Goal: Information Seeking & Learning: Learn about a topic

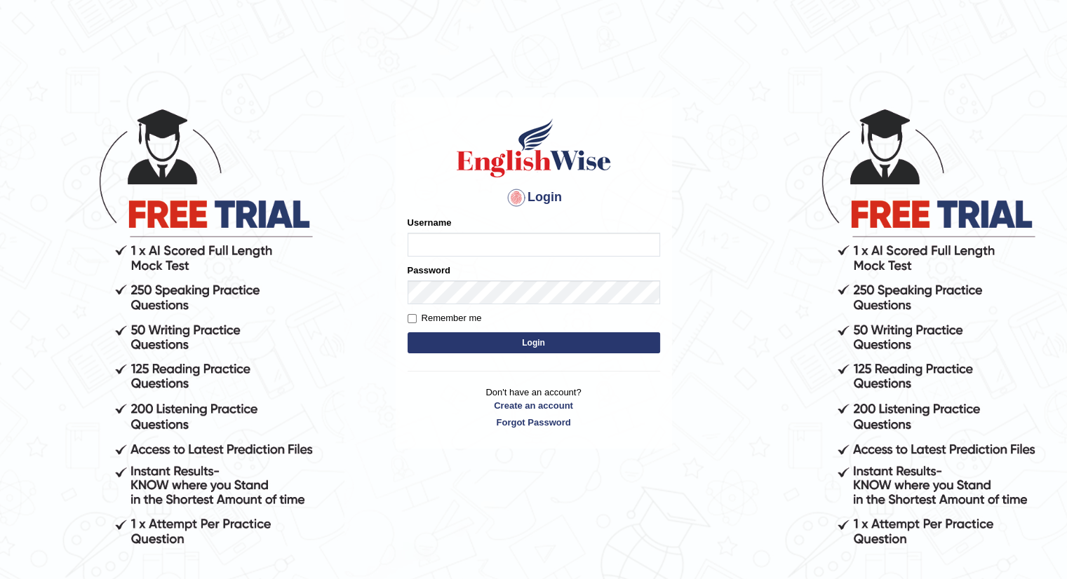
drag, startPoint x: 0, startPoint y: 0, endPoint x: 546, endPoint y: 236, distance: 594.7
click at [546, 236] on input "Username" at bounding box center [534, 245] width 253 height 24
type input "Betul"
click at [408, 332] on button "Login" at bounding box center [534, 342] width 253 height 21
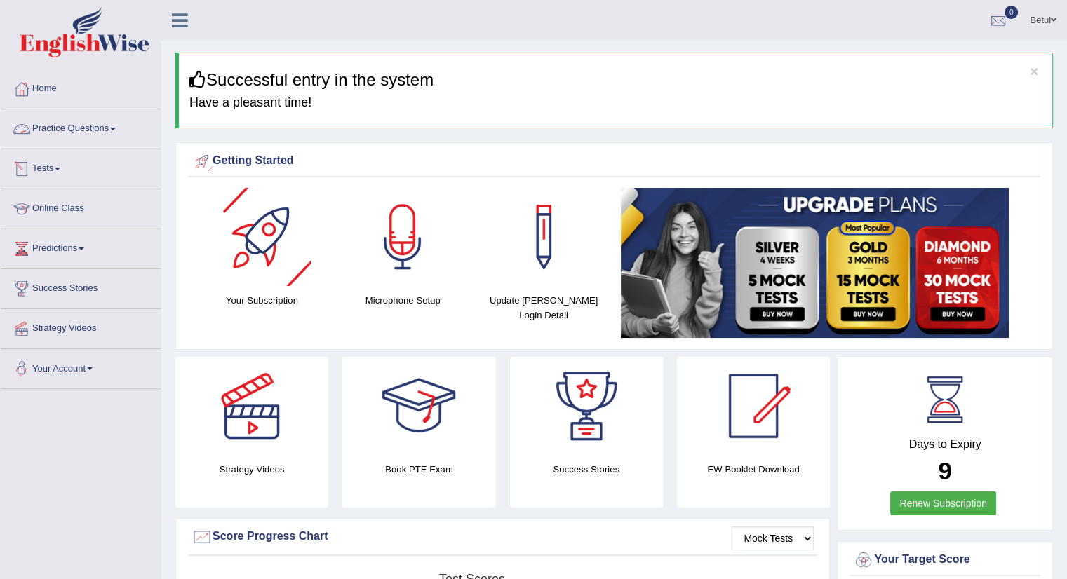
click at [76, 128] on link "Practice Questions" at bounding box center [81, 126] width 160 height 35
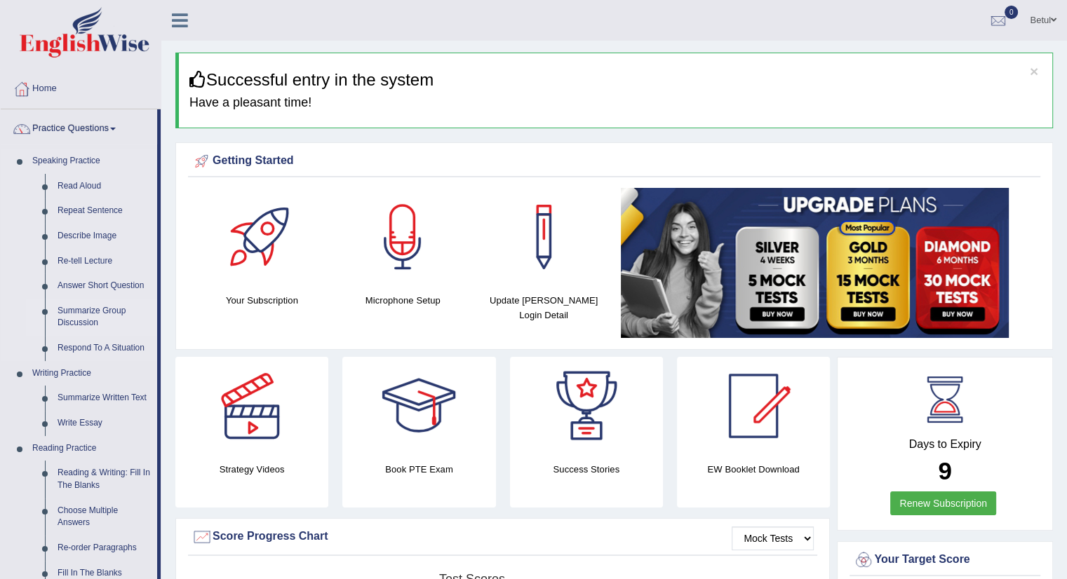
click at [95, 318] on link "Summarize Group Discussion" at bounding box center [104, 317] width 106 height 37
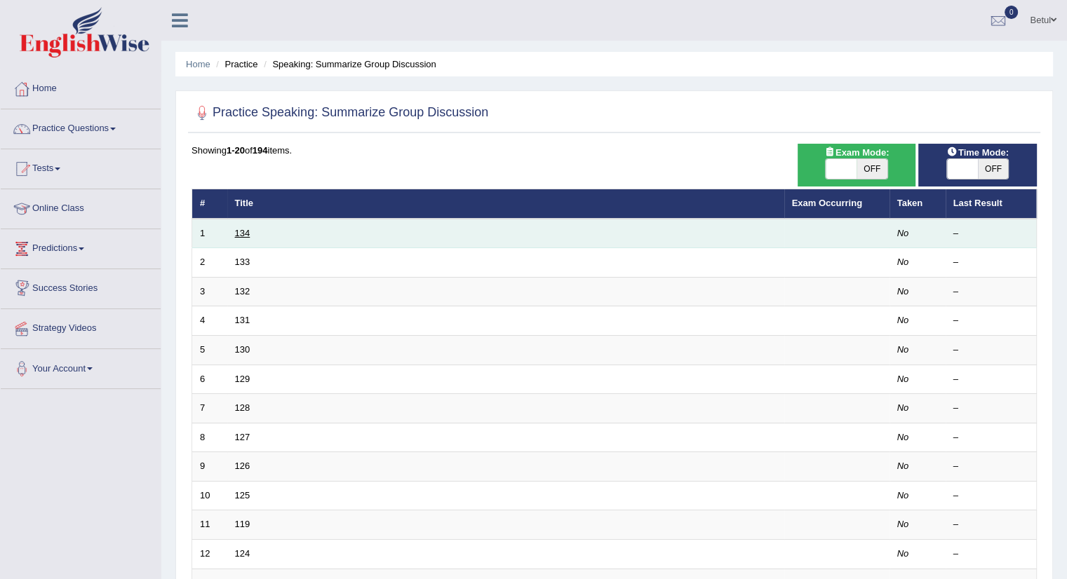
click at [238, 234] on link "134" at bounding box center [242, 233] width 15 height 11
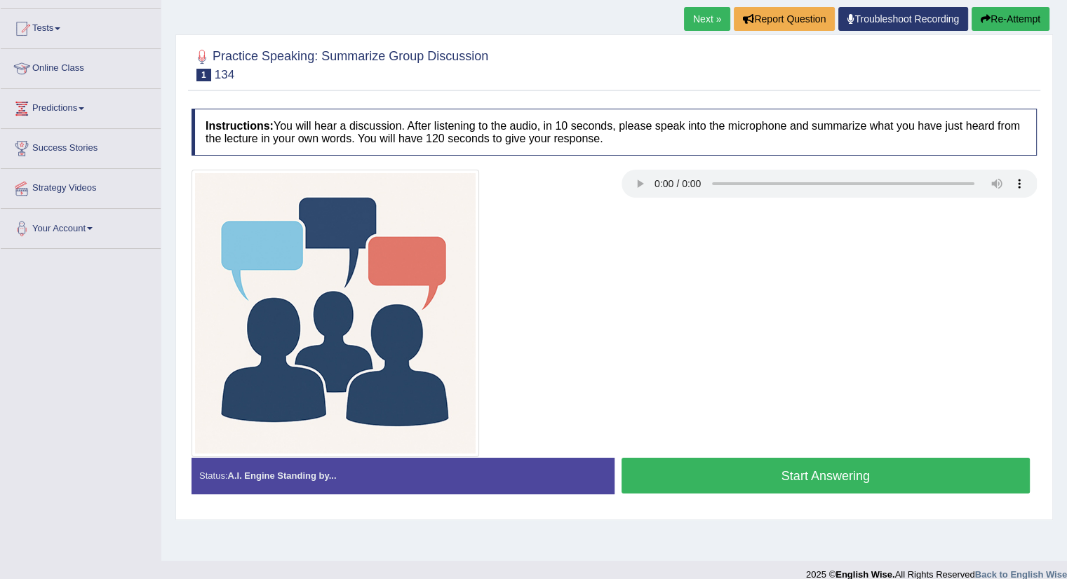
scroll to position [70, 0]
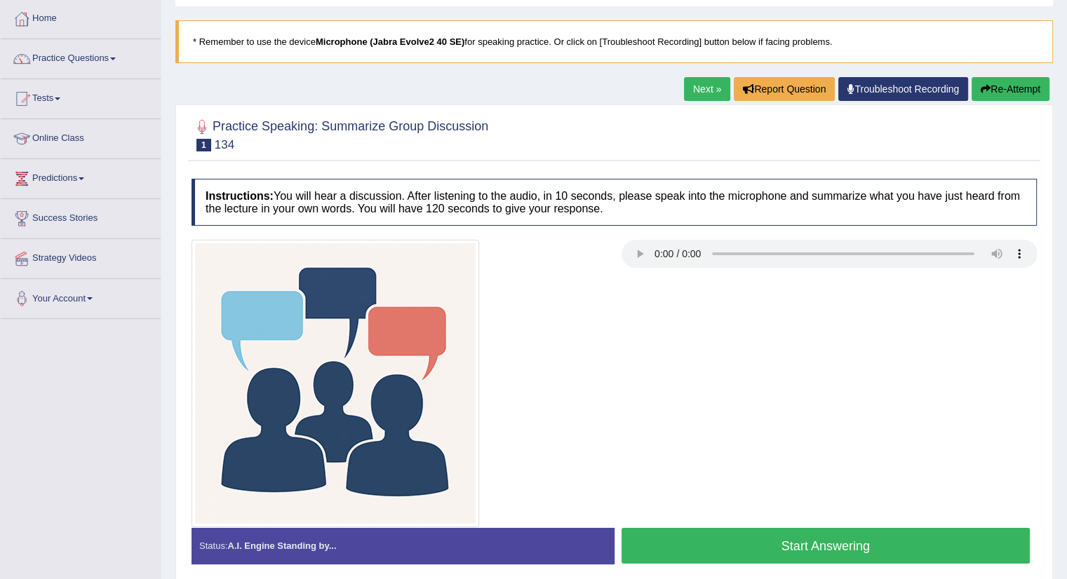
click at [767, 543] on button "Start Answering" at bounding box center [825, 546] width 409 height 36
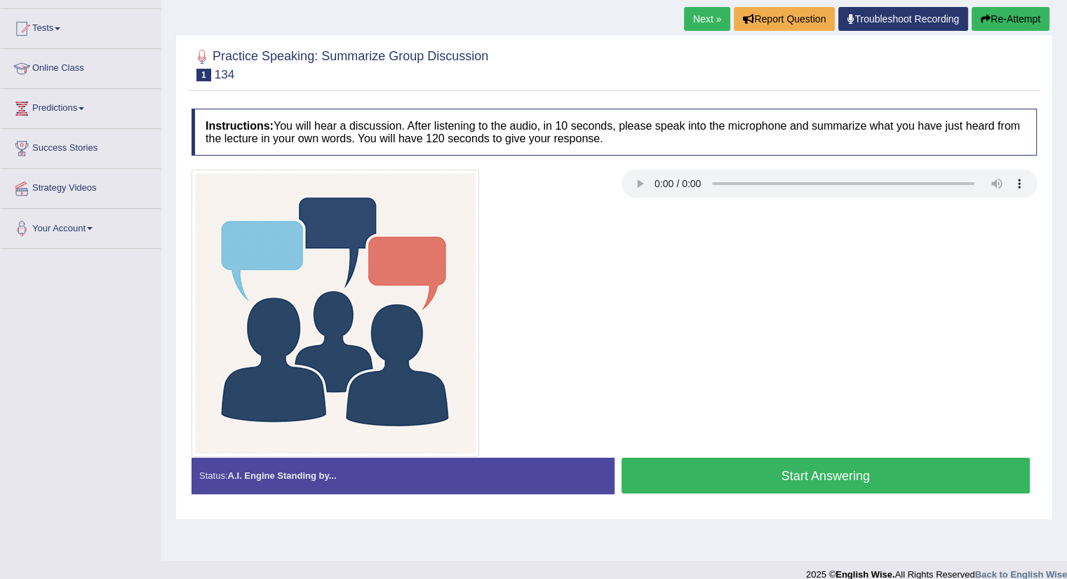
click at [763, 466] on button "Start Answering" at bounding box center [825, 476] width 409 height 36
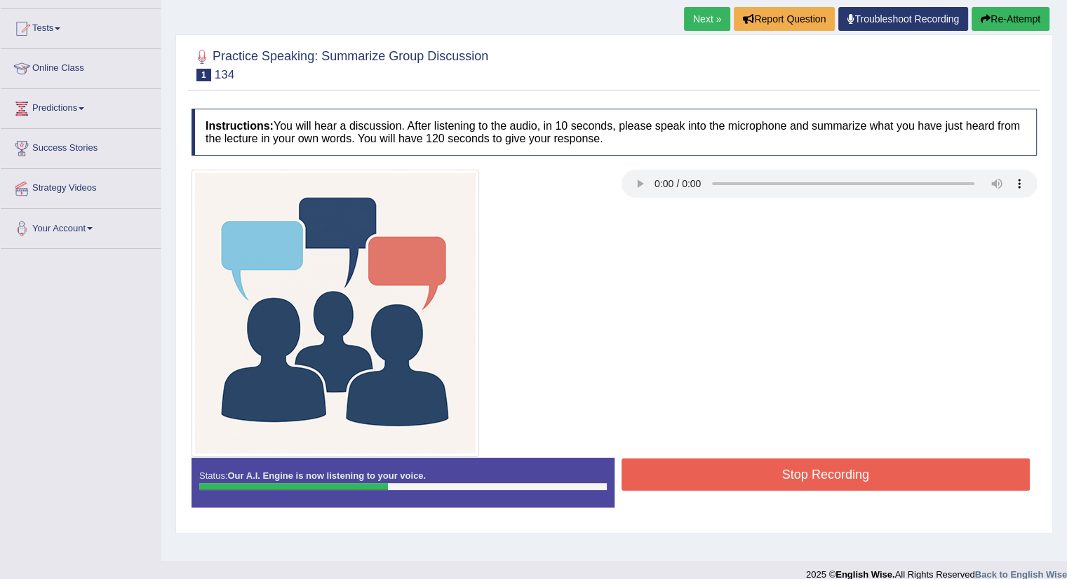
click at [811, 466] on button "Stop Recording" at bounding box center [825, 475] width 409 height 32
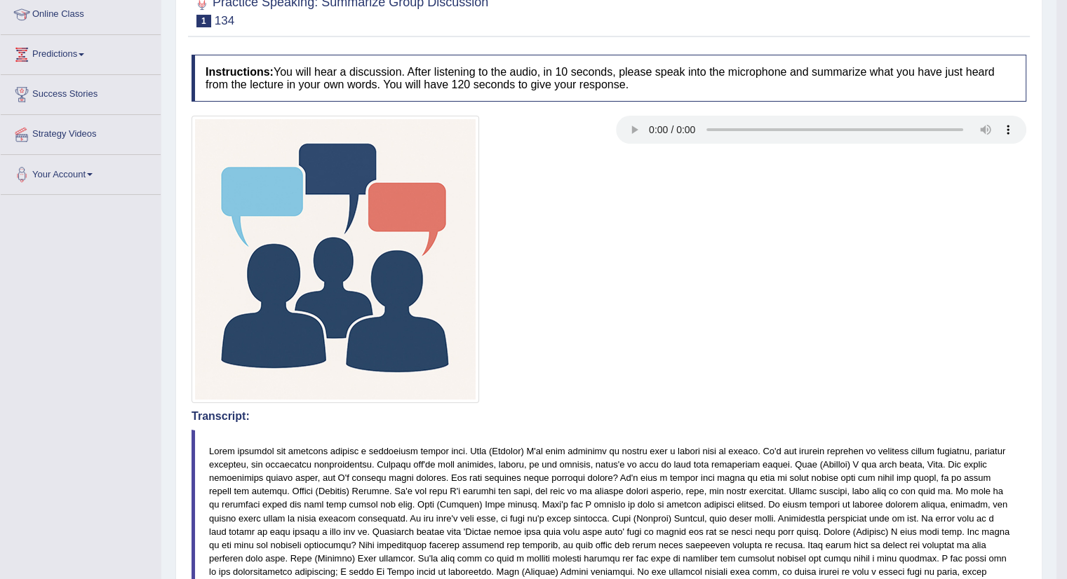
scroll to position [124, 0]
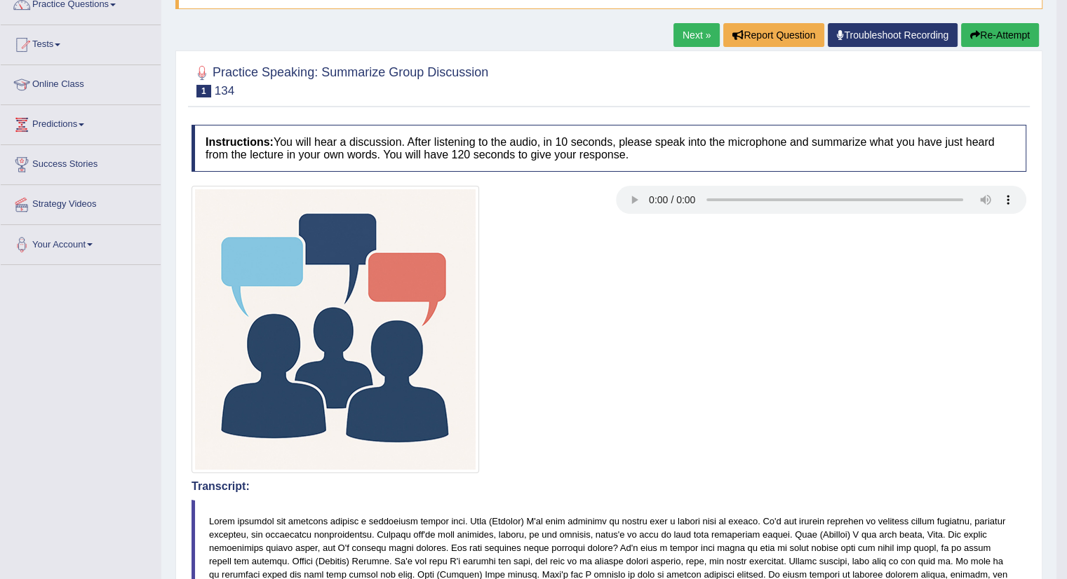
click at [579, 234] on div at bounding box center [396, 330] width 424 height 288
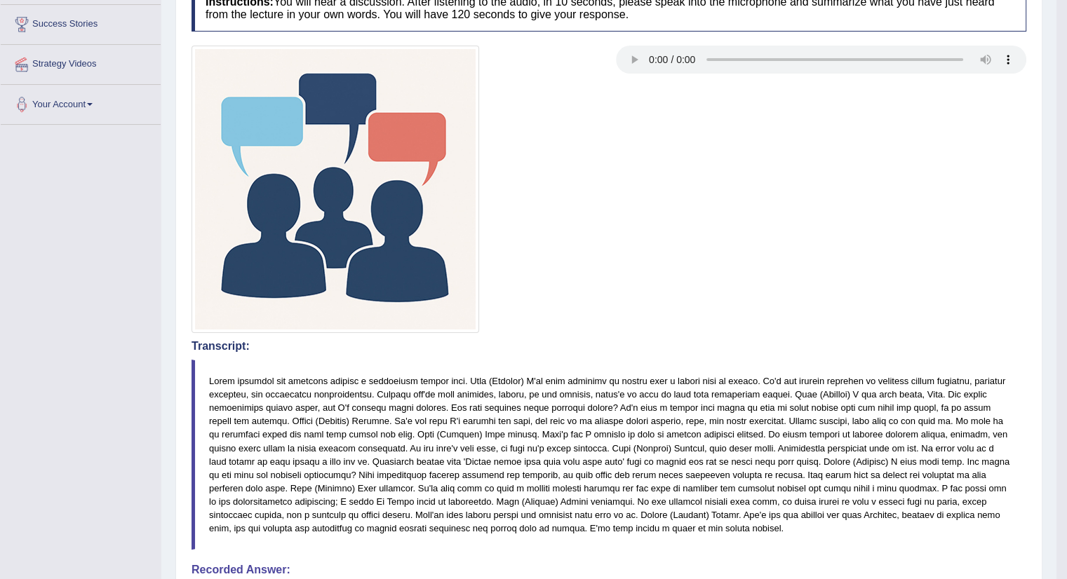
scroll to position [0, 0]
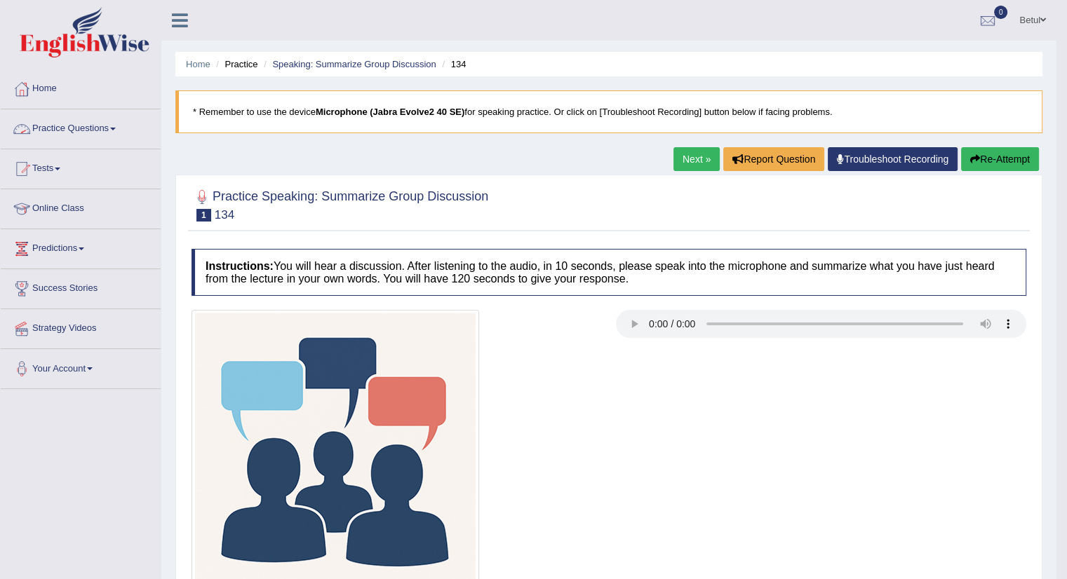
click at [49, 121] on link "Practice Questions" at bounding box center [81, 126] width 160 height 35
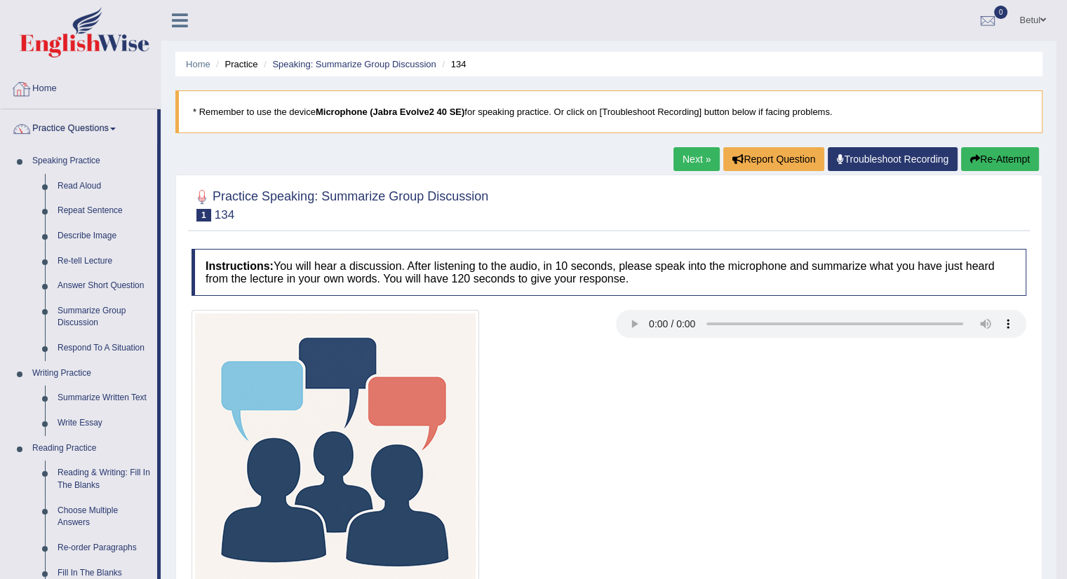
click at [48, 92] on link "Home" at bounding box center [81, 86] width 160 height 35
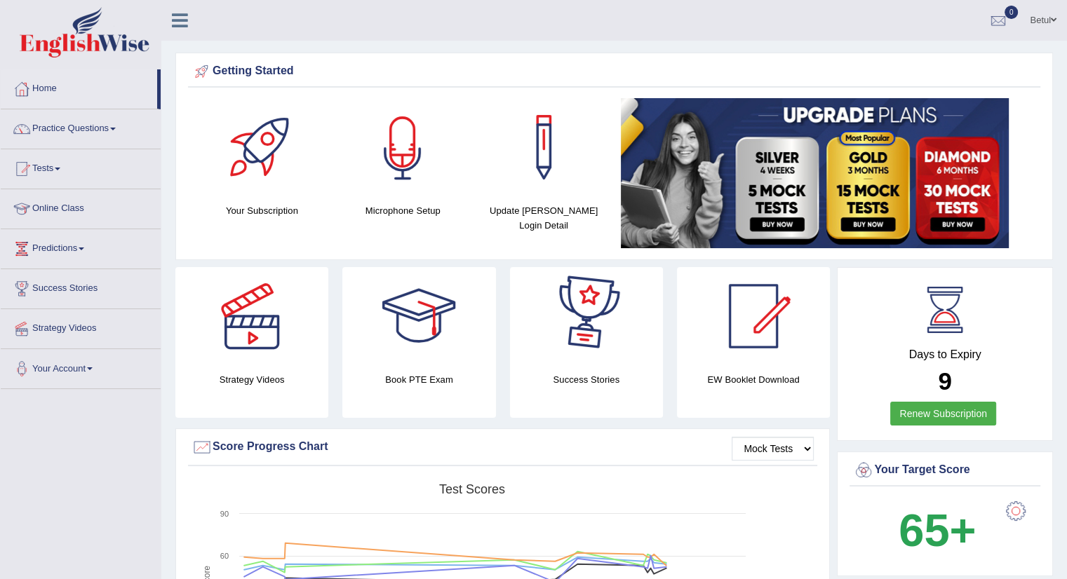
click at [406, 152] on div at bounding box center [403, 147] width 98 height 98
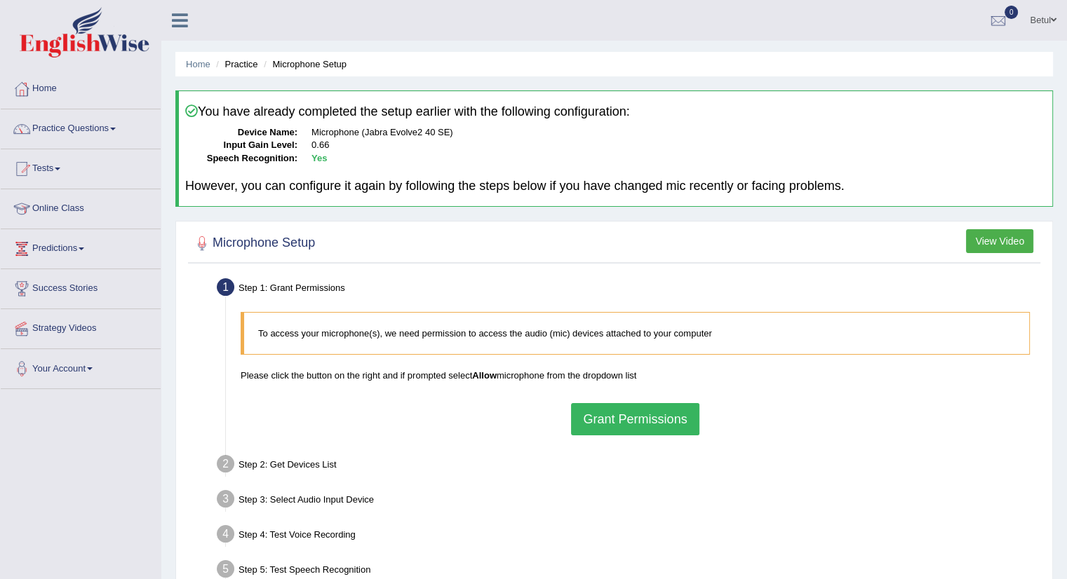
click at [644, 417] on button "Grant Permissions" at bounding box center [635, 419] width 128 height 32
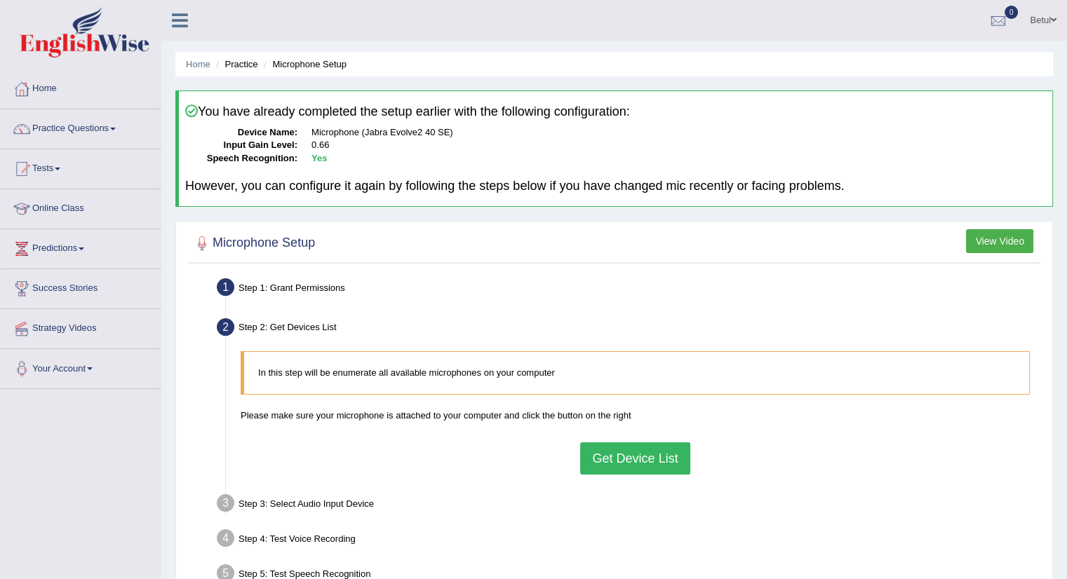
click at [633, 459] on button "Get Device List" at bounding box center [634, 459] width 109 height 32
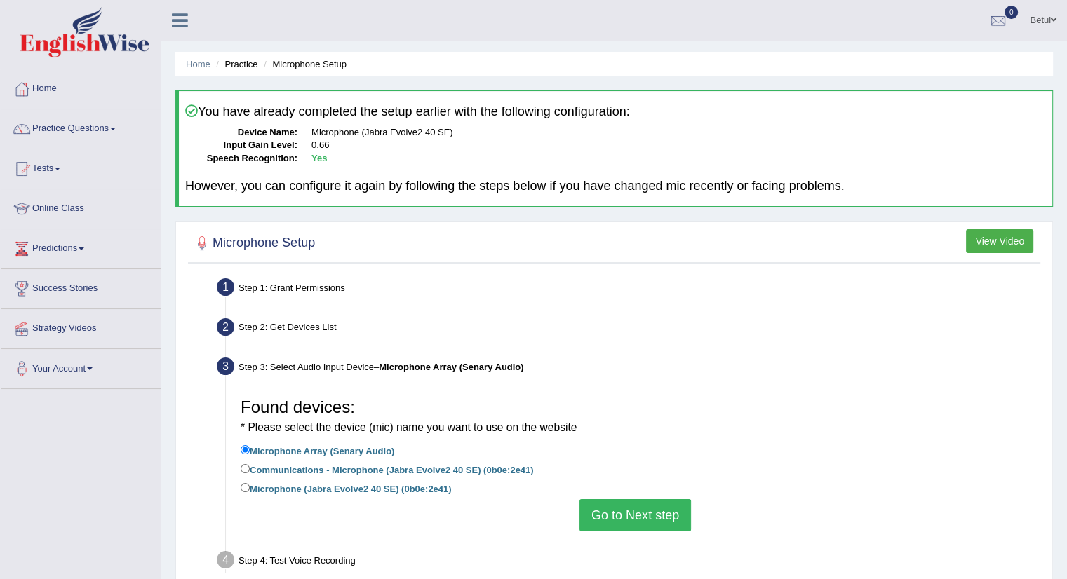
click at [434, 468] on label "Communications - Microphone (Jabra Evolve2 40 SE) (0b0e:2e41)" at bounding box center [387, 469] width 293 height 15
click at [250, 468] on input "Communications - Microphone (Jabra Evolve2 40 SE) (0b0e:2e41)" at bounding box center [245, 468] width 9 height 9
radio input "true"
click at [657, 511] on button "Go to Next step" at bounding box center [635, 515] width 112 height 32
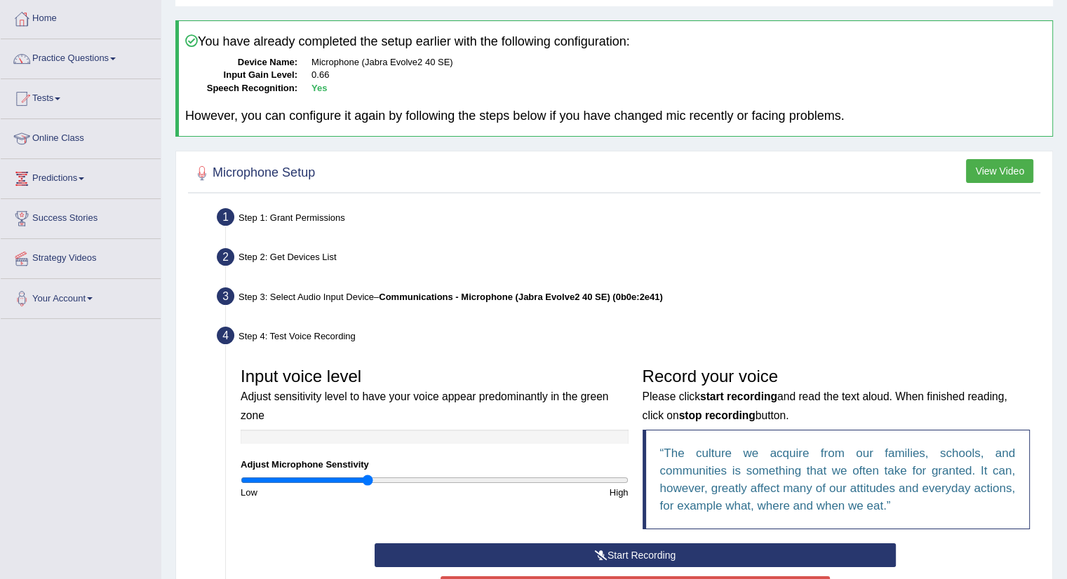
scroll to position [210, 0]
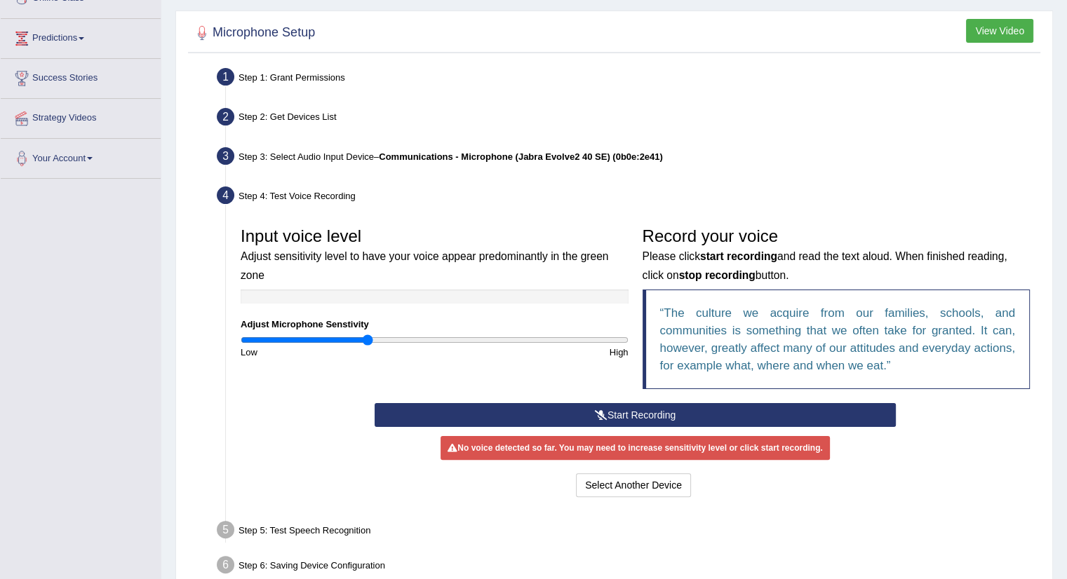
click at [600, 411] on icon at bounding box center [601, 415] width 13 height 10
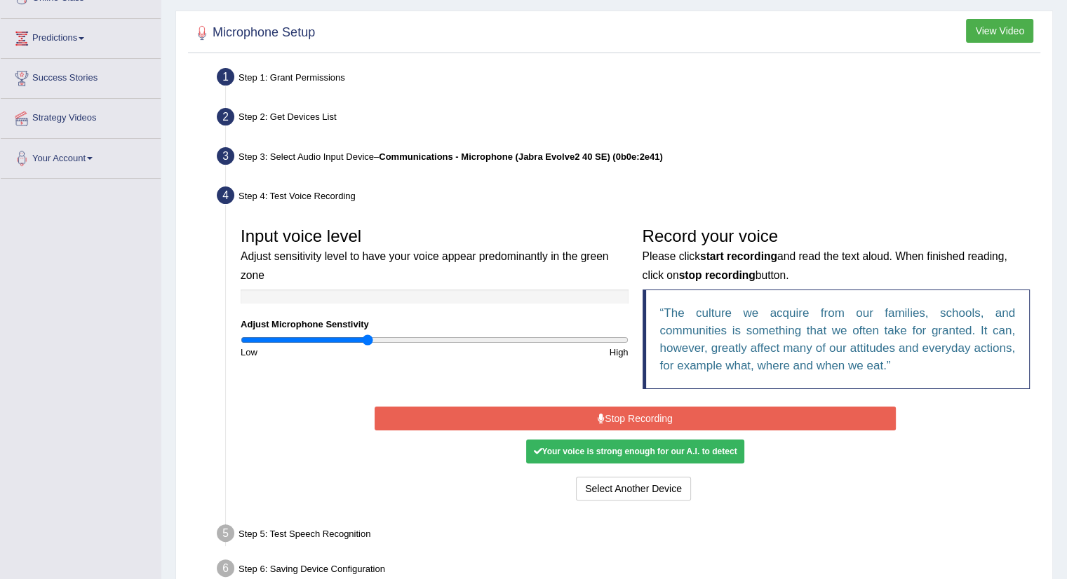
click at [645, 413] on button "Stop Recording" at bounding box center [635, 419] width 521 height 24
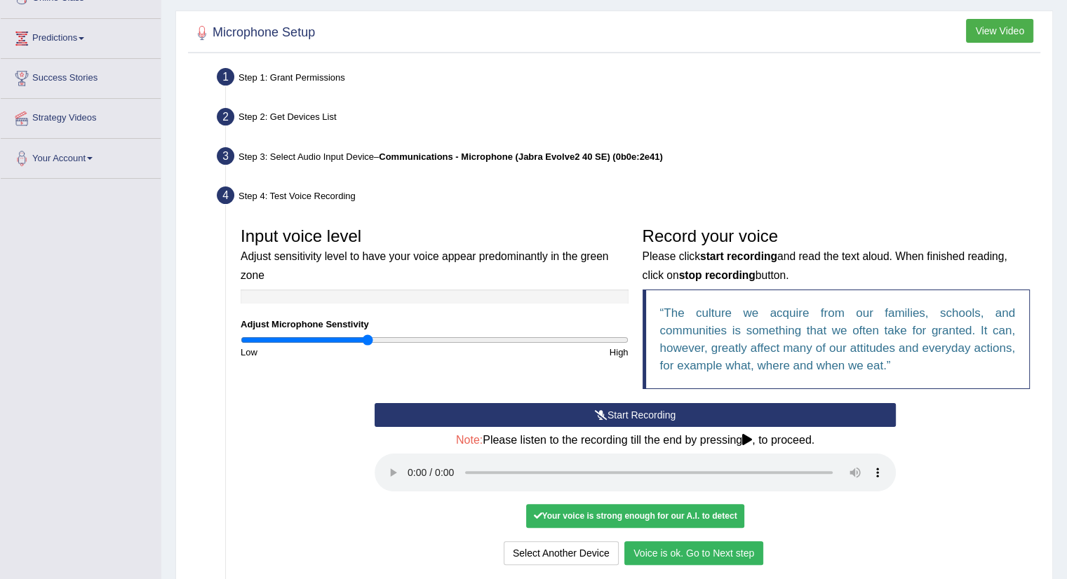
click at [664, 548] on button "Voice is ok. Go to Next step" at bounding box center [693, 553] width 139 height 24
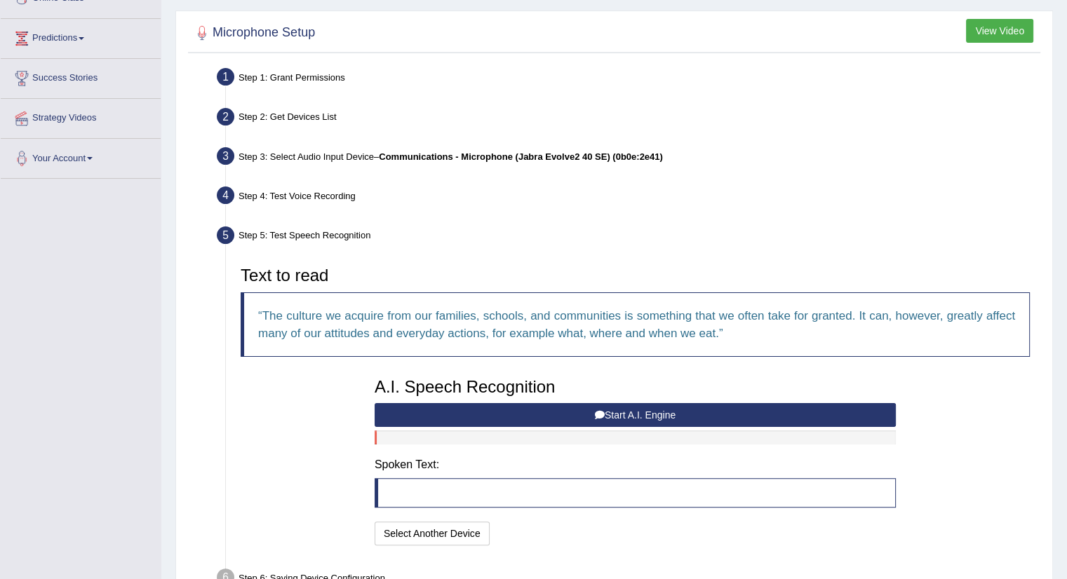
click at [516, 408] on button "Start A.I. Engine" at bounding box center [635, 415] width 521 height 24
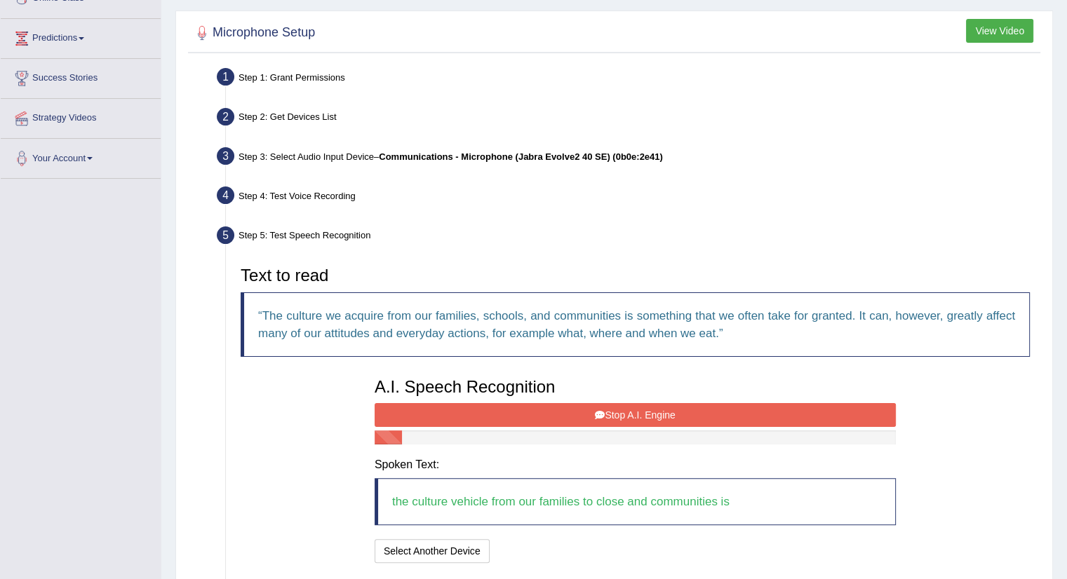
scroll to position [281, 0]
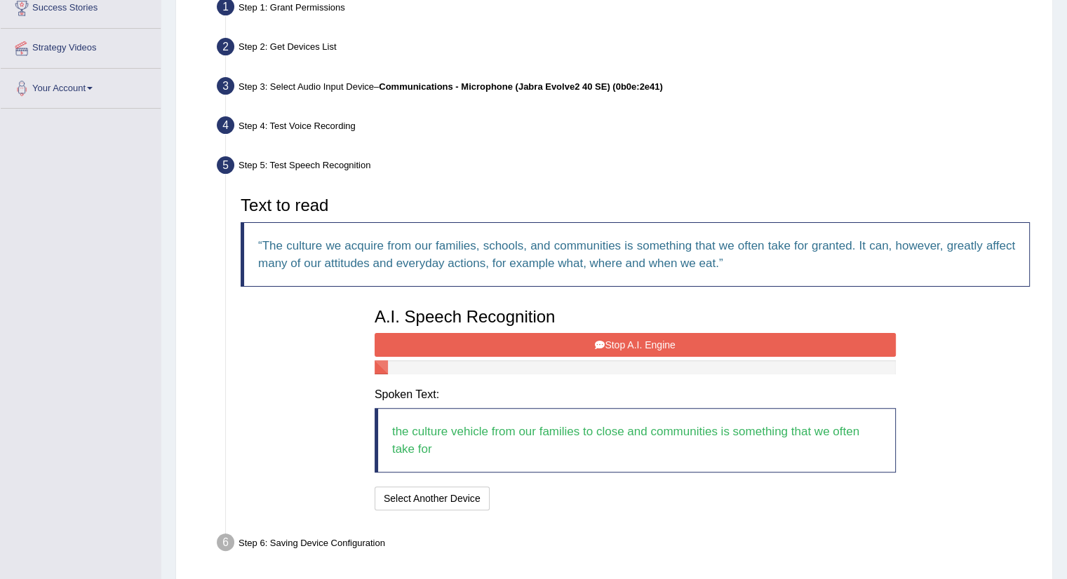
click at [645, 343] on button "Stop A.I. Engine" at bounding box center [635, 345] width 521 height 24
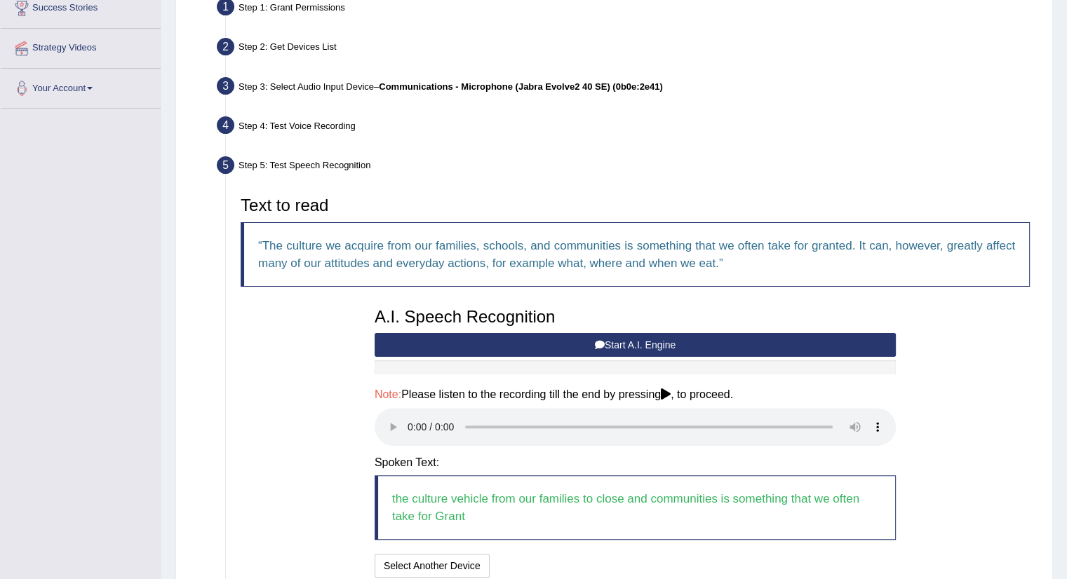
scroll to position [399, 0]
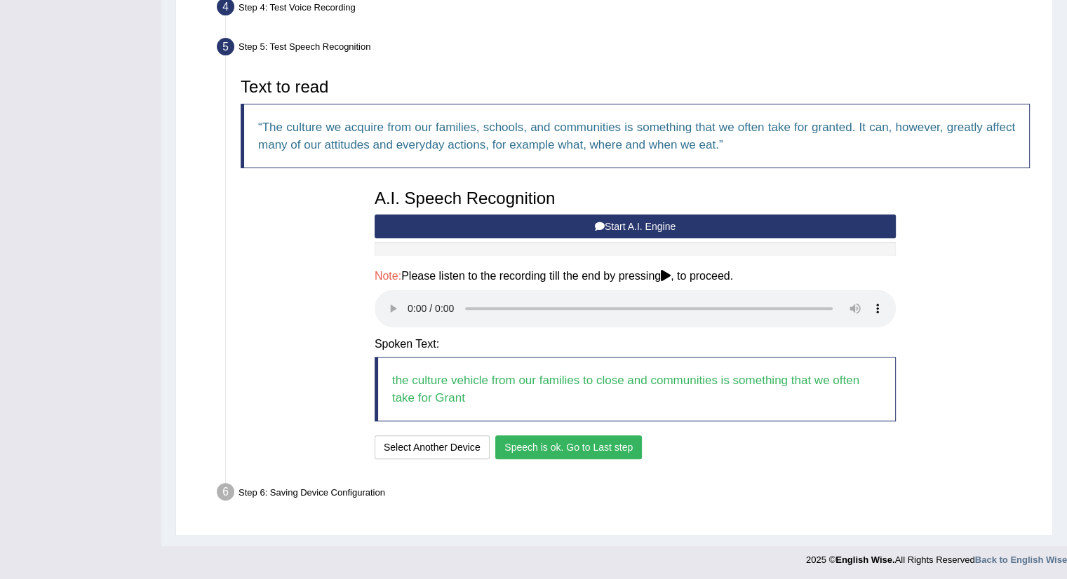
click at [607, 453] on button "Speech is ok. Go to Last step" at bounding box center [568, 448] width 147 height 24
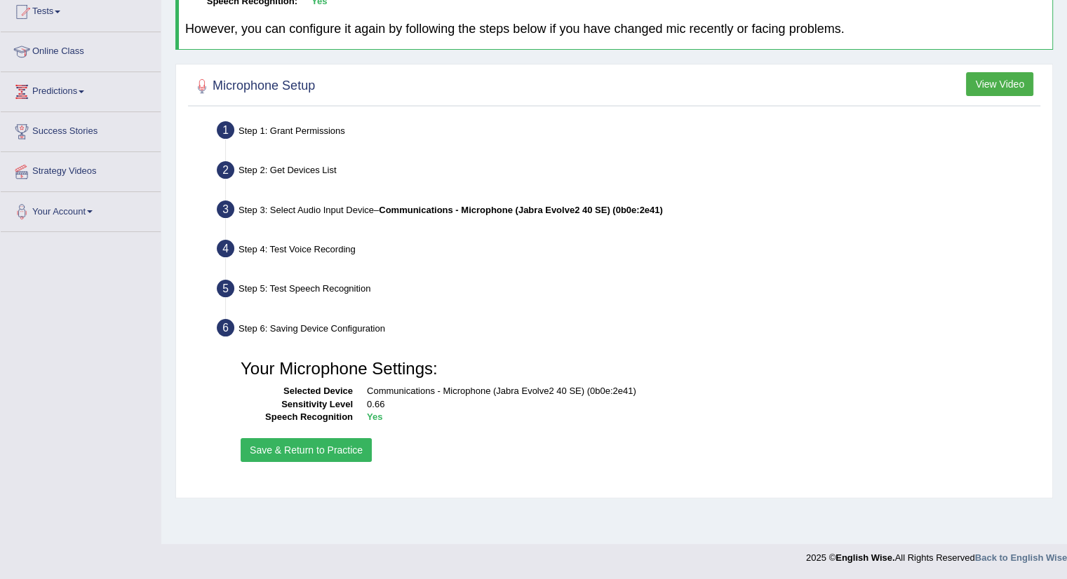
scroll to position [157, 0]
click at [325, 447] on button "Save & Return to Practice" at bounding box center [306, 450] width 131 height 24
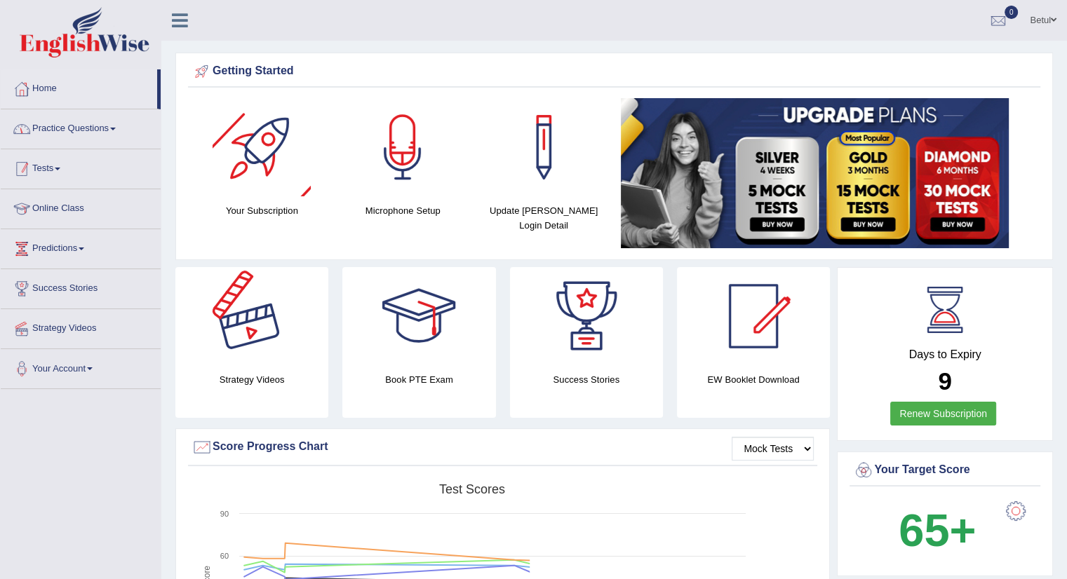
click at [92, 126] on link "Practice Questions" at bounding box center [81, 126] width 160 height 35
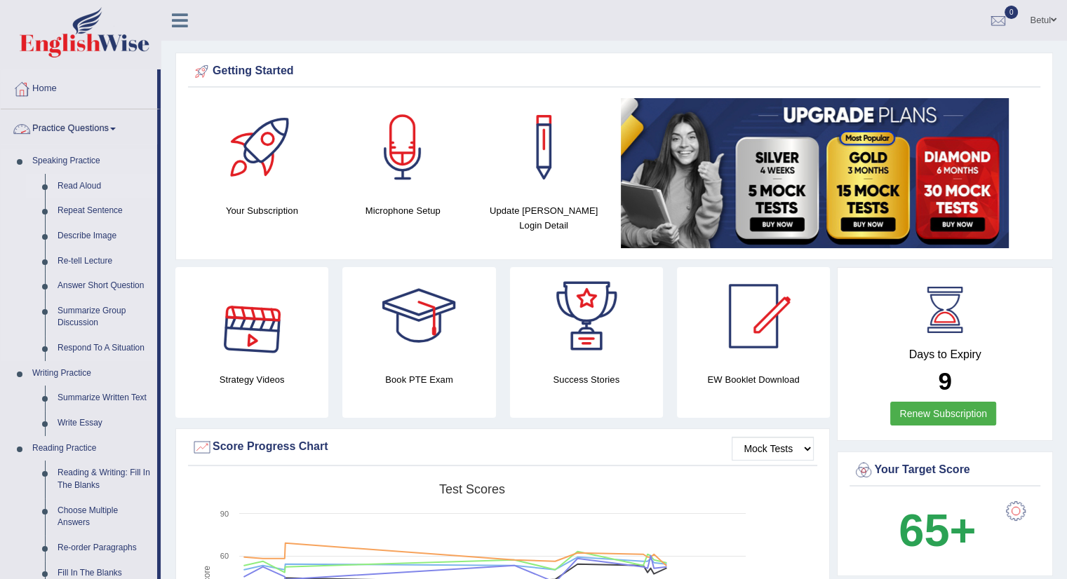
click at [70, 180] on link "Read Aloud" at bounding box center [104, 186] width 106 height 25
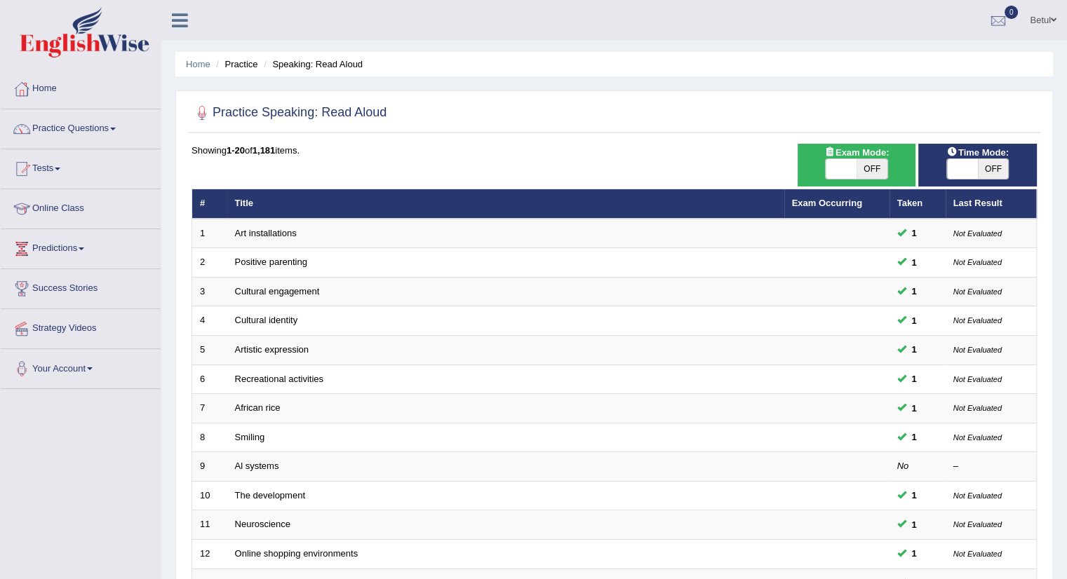
click at [863, 162] on span "OFF" at bounding box center [871, 169] width 31 height 20
checkbox input "true"
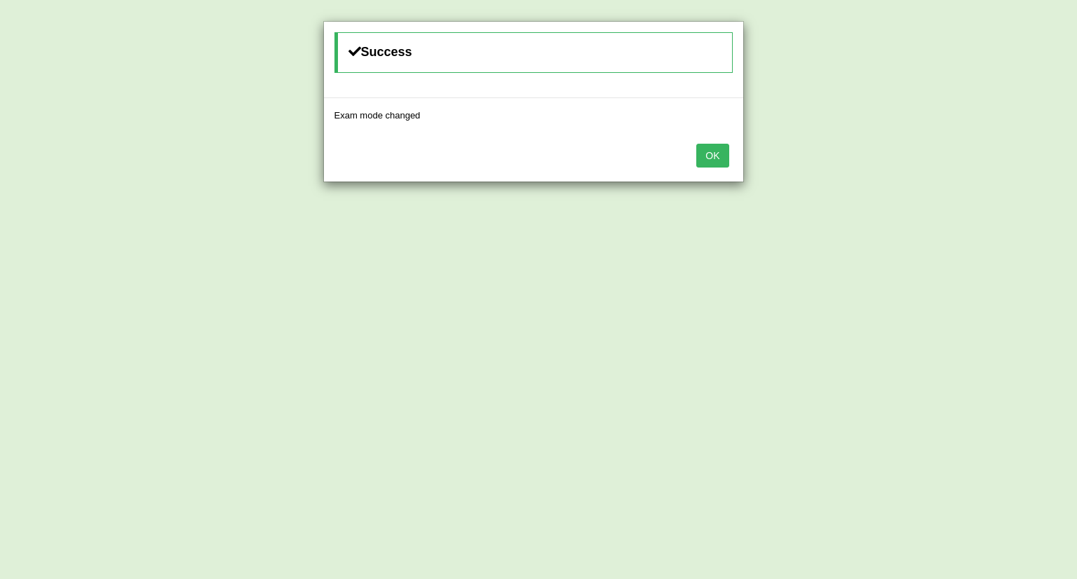
click at [711, 157] on button "OK" at bounding box center [712, 156] width 32 height 24
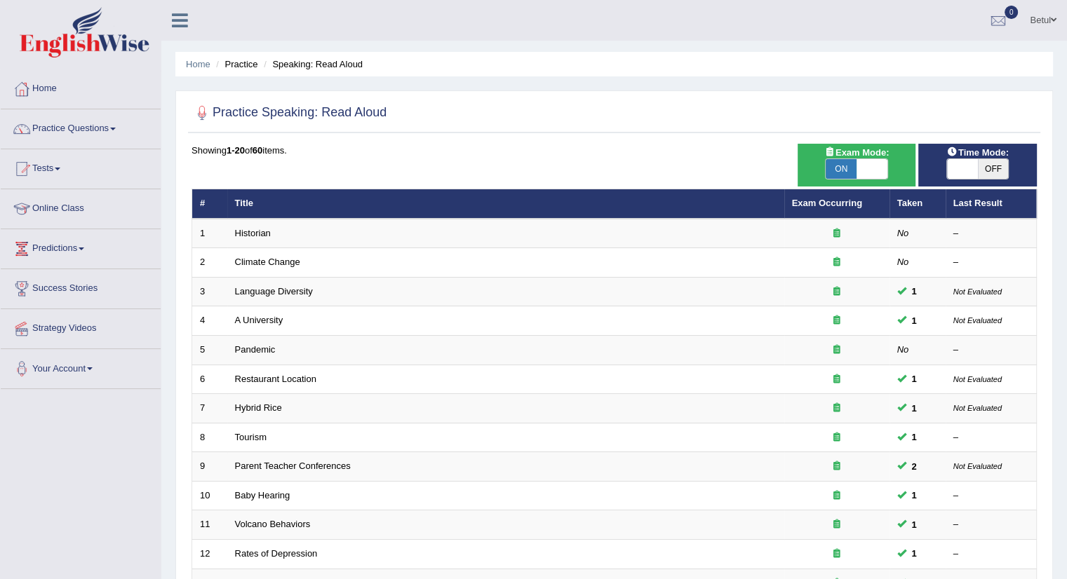
click at [988, 173] on span "OFF" at bounding box center [993, 169] width 31 height 20
checkbox input "true"
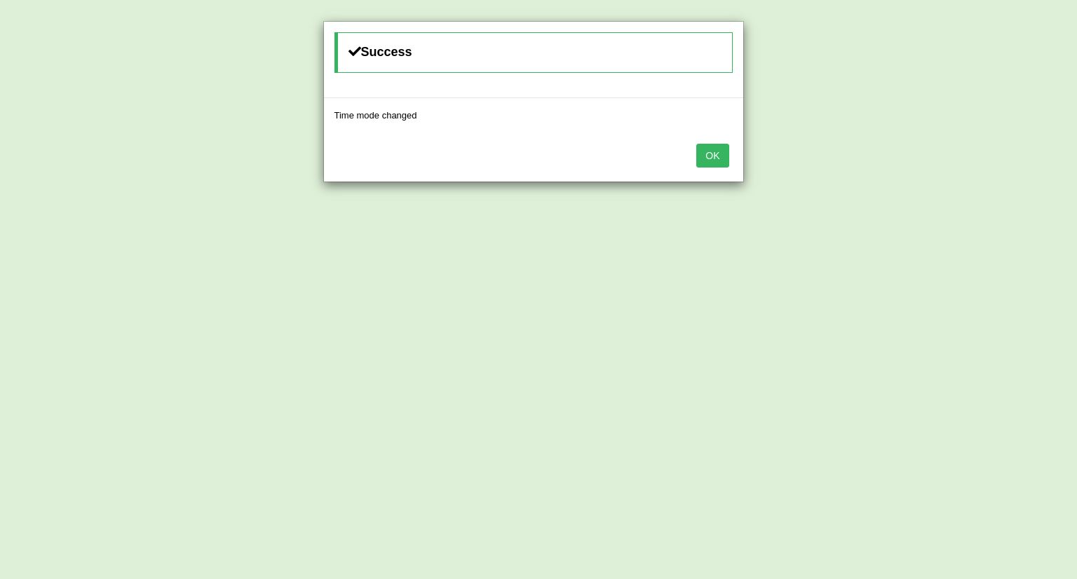
click at [706, 156] on button "OK" at bounding box center [712, 156] width 32 height 24
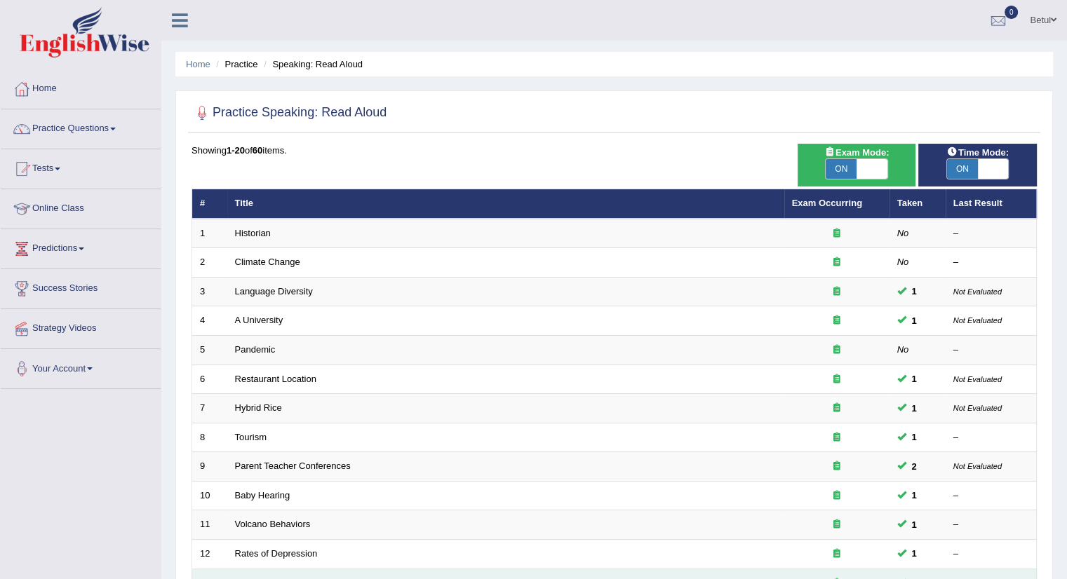
scroll to position [345, 0]
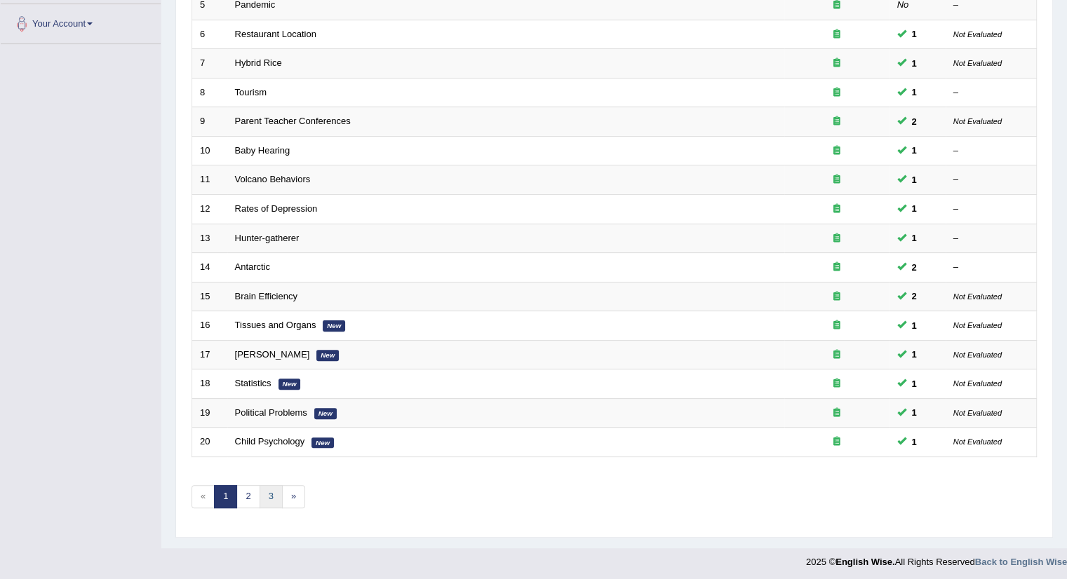
click at [264, 496] on link "3" at bounding box center [271, 496] width 23 height 23
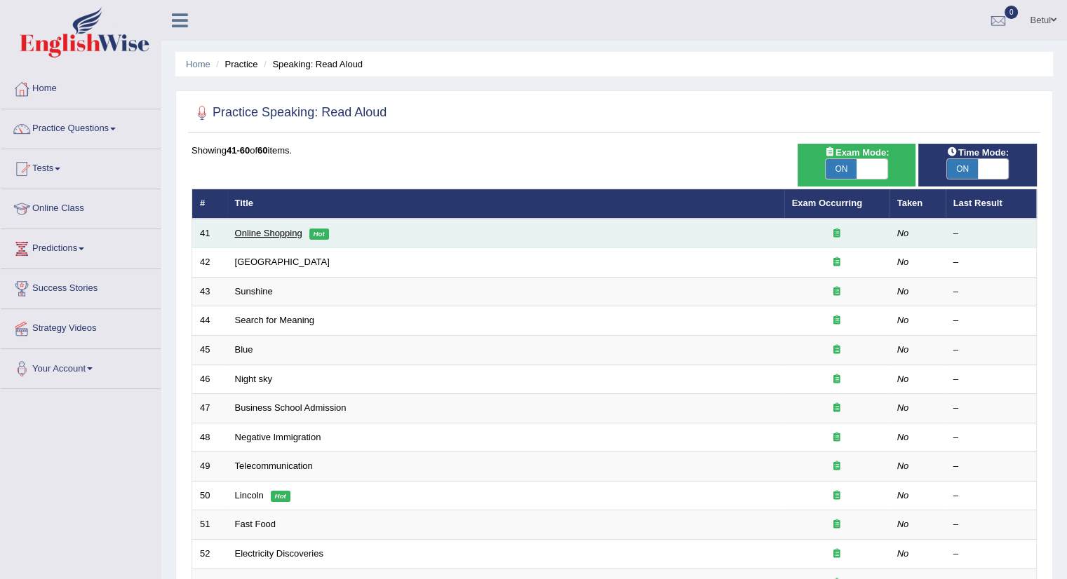
click at [274, 236] on link "Online Shopping" at bounding box center [268, 233] width 67 height 11
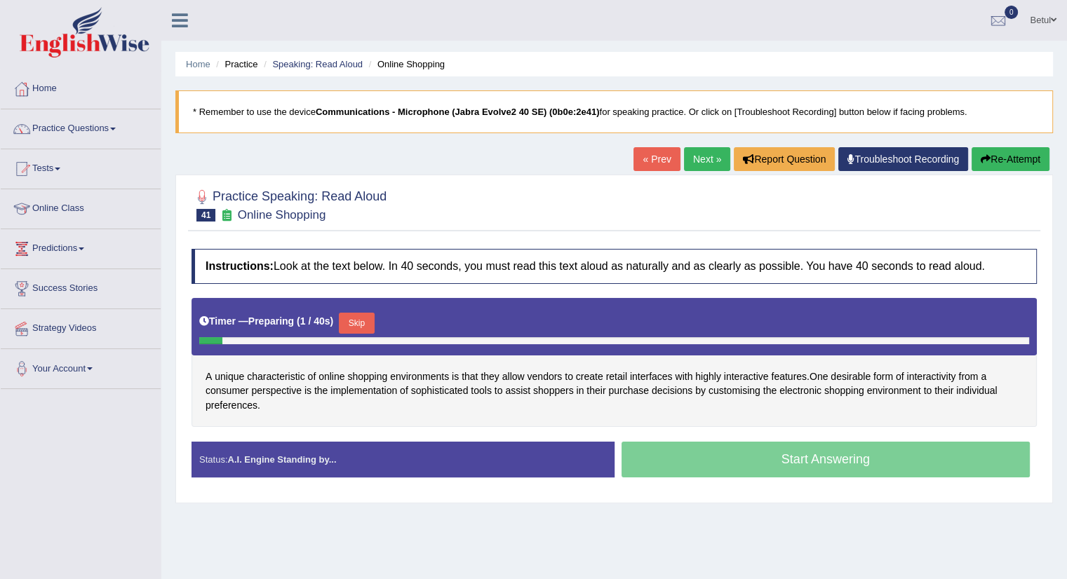
scroll to position [70, 0]
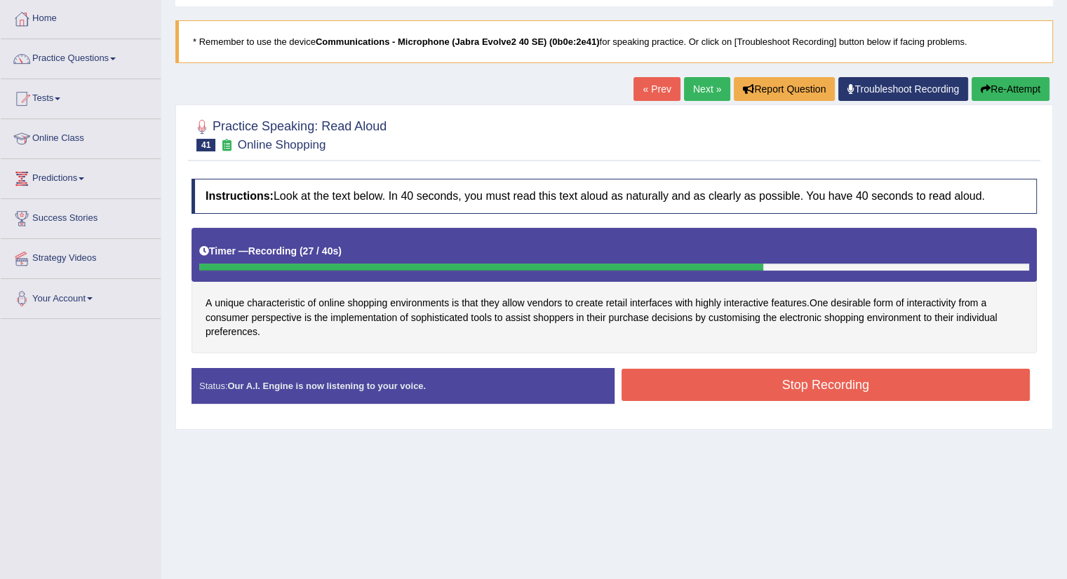
click at [718, 385] on button "Stop Recording" at bounding box center [825, 385] width 409 height 32
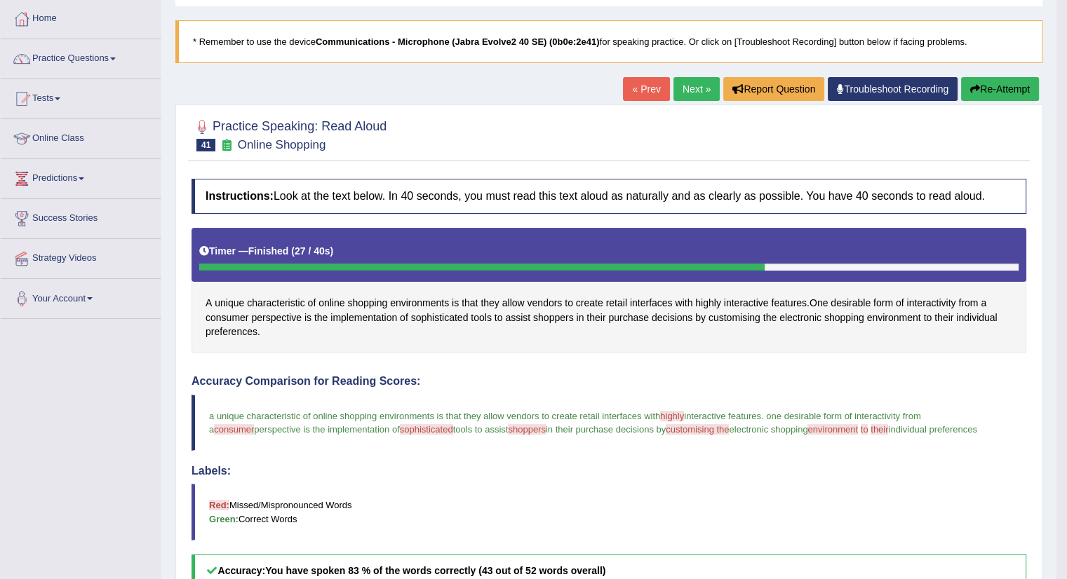
scroll to position [450, 0]
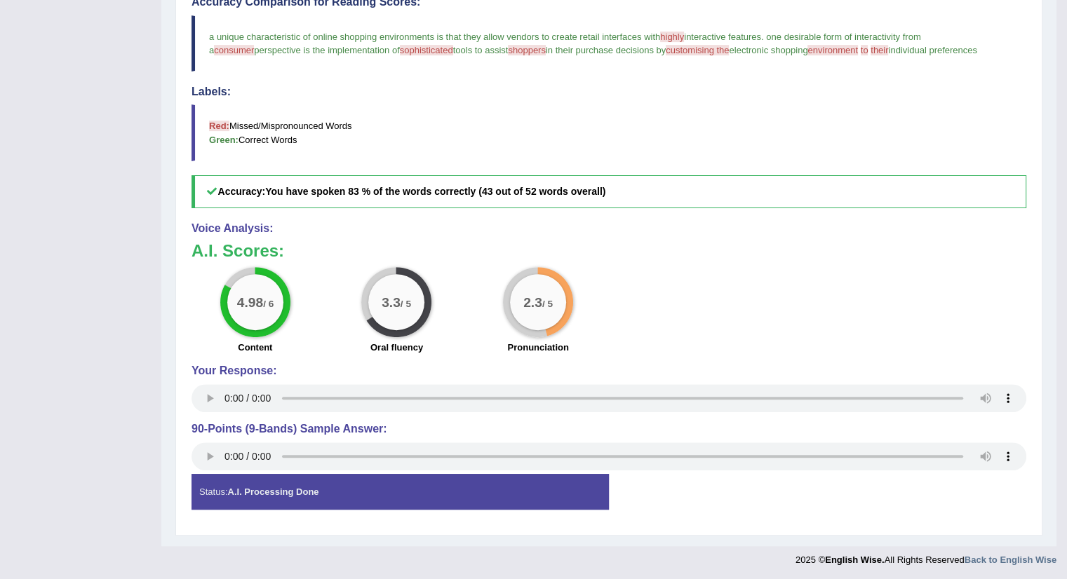
drag, startPoint x: 233, startPoint y: 304, endPoint x: 595, endPoint y: 311, distance: 362.0
click at [595, 311] on div "4.98 / 6 Content 3.3 / 5 Oral fluency 2.3 / 5 Pronunciation" at bounding box center [608, 312] width 849 height 90
click at [595, 321] on div "2.3 / 5 Pronunciation" at bounding box center [538, 312] width 142 height 90
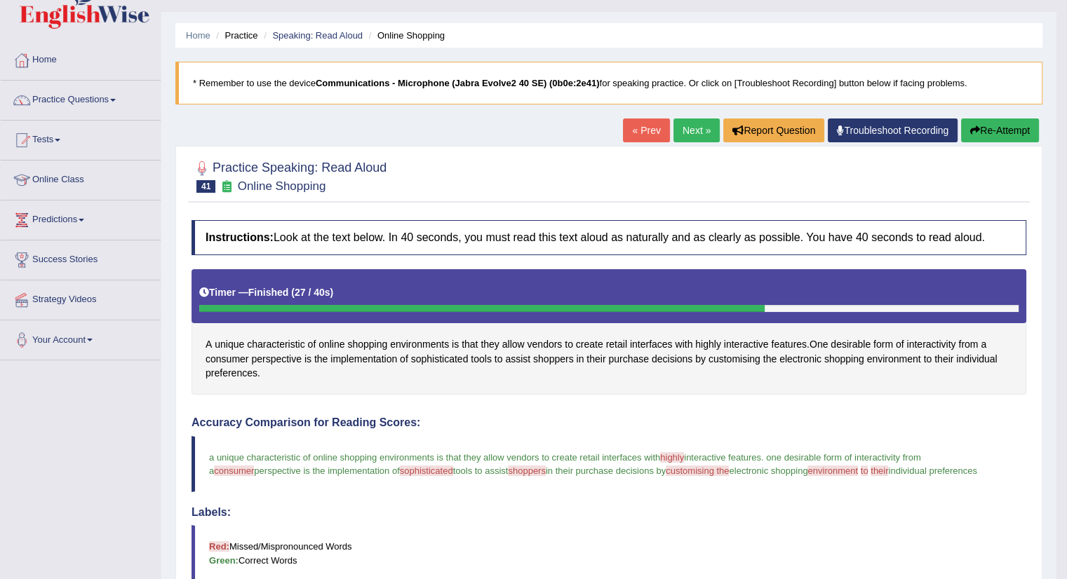
scroll to position [0, 0]
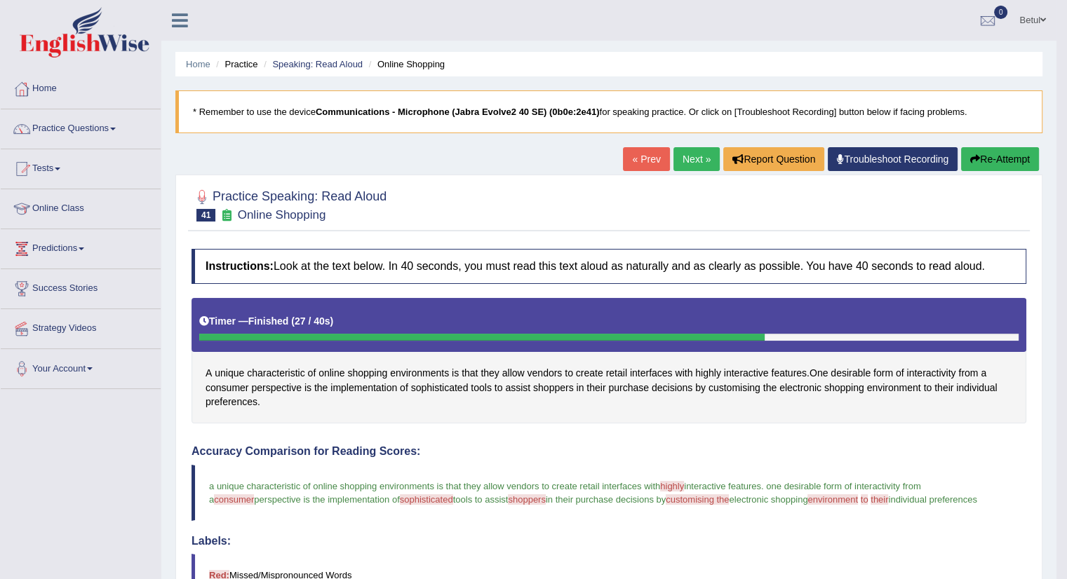
click at [685, 160] on link "Next »" at bounding box center [696, 159] width 46 height 24
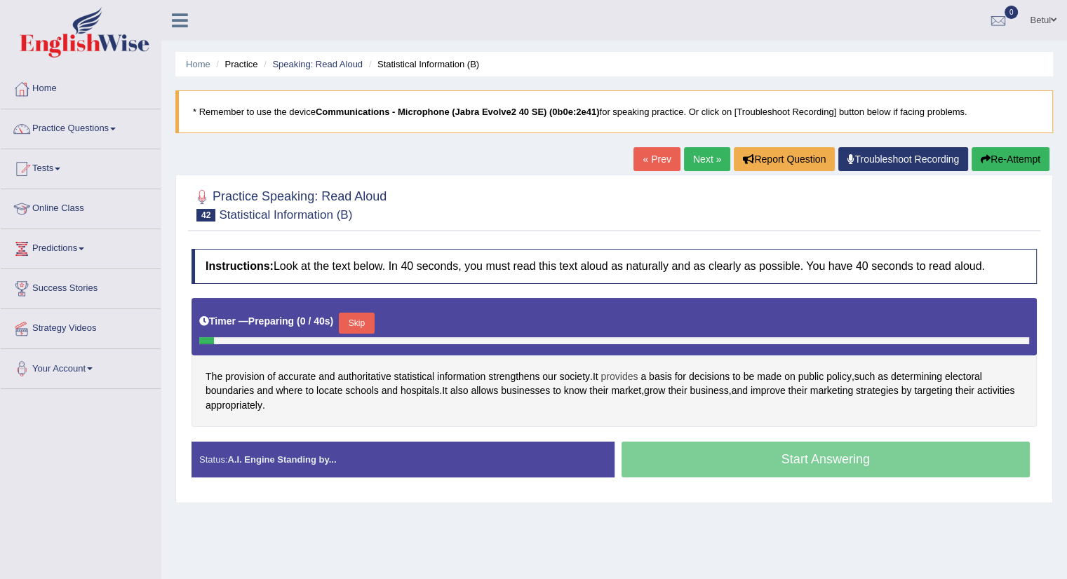
scroll to position [70, 0]
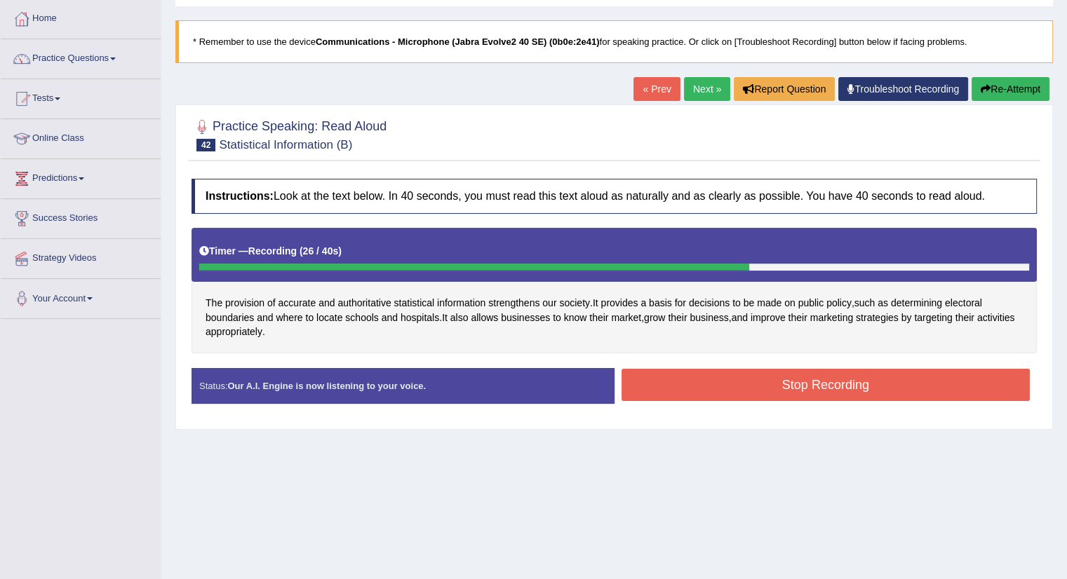
click at [723, 391] on button "Stop Recording" at bounding box center [825, 385] width 409 height 32
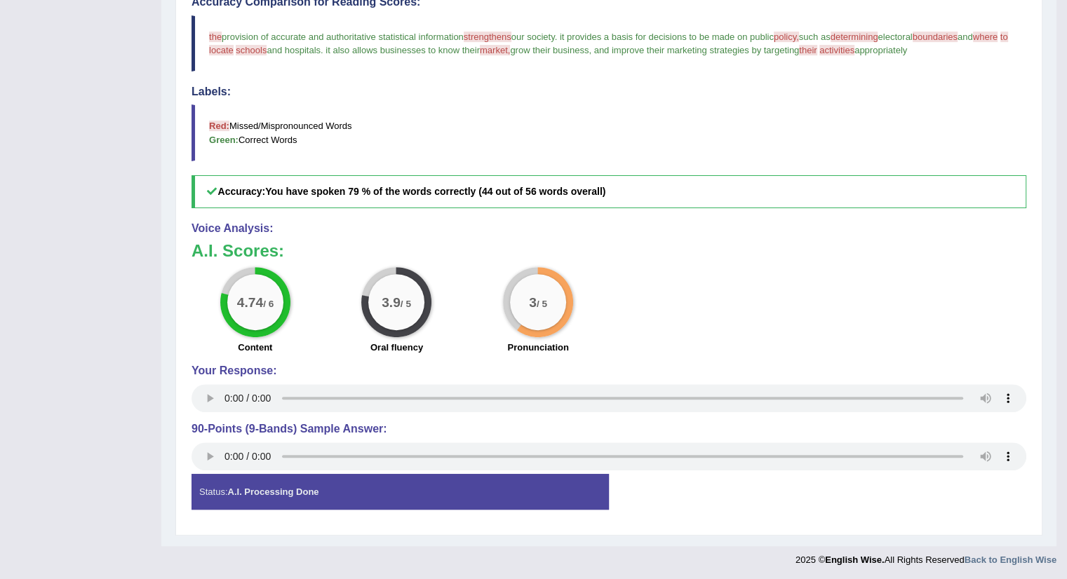
scroll to position [29, 0]
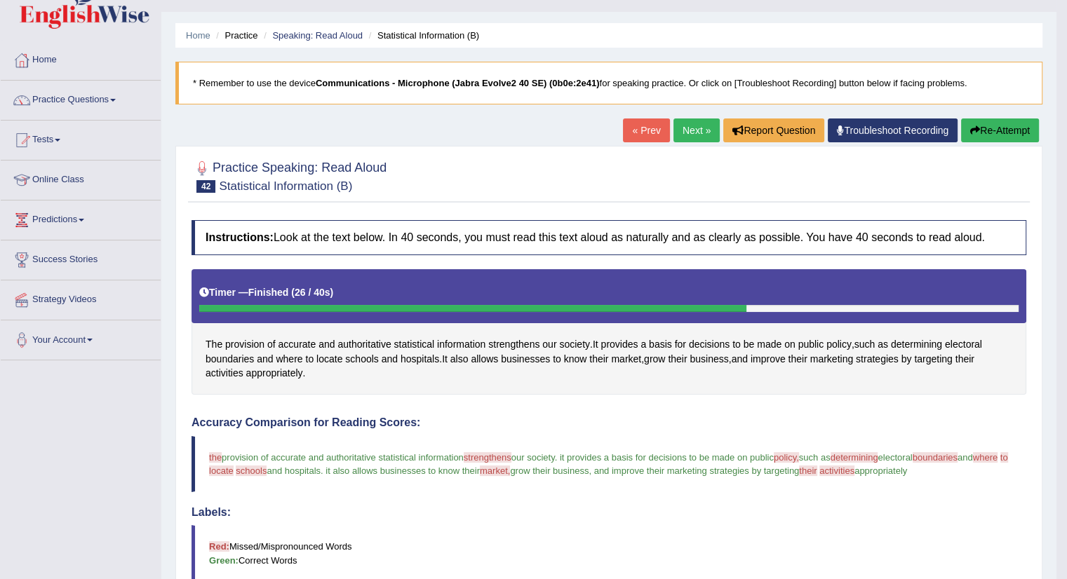
click at [696, 137] on link "Next »" at bounding box center [696, 131] width 46 height 24
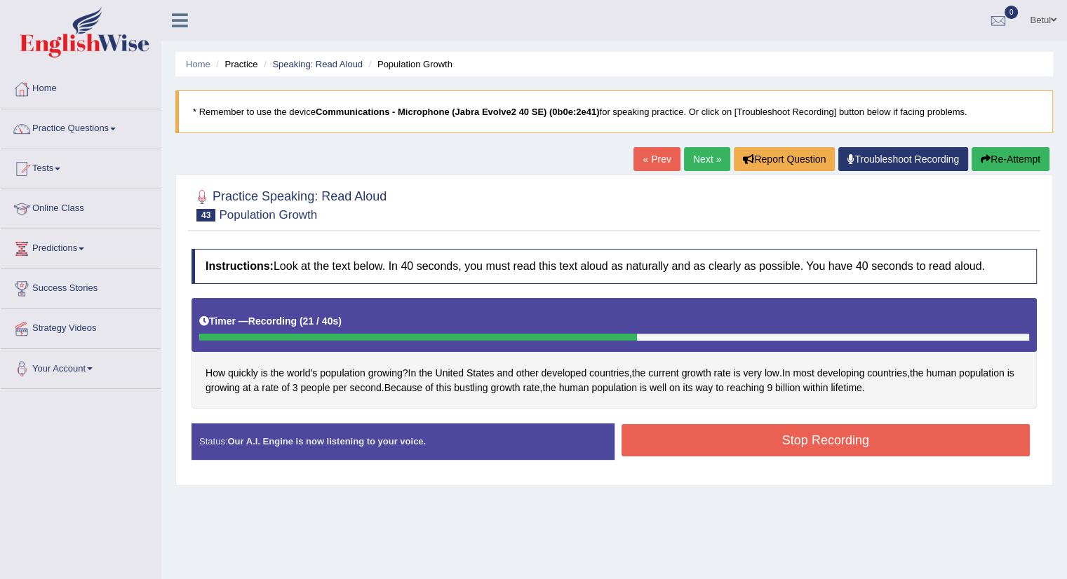
click at [768, 440] on button "Stop Recording" at bounding box center [825, 440] width 409 height 32
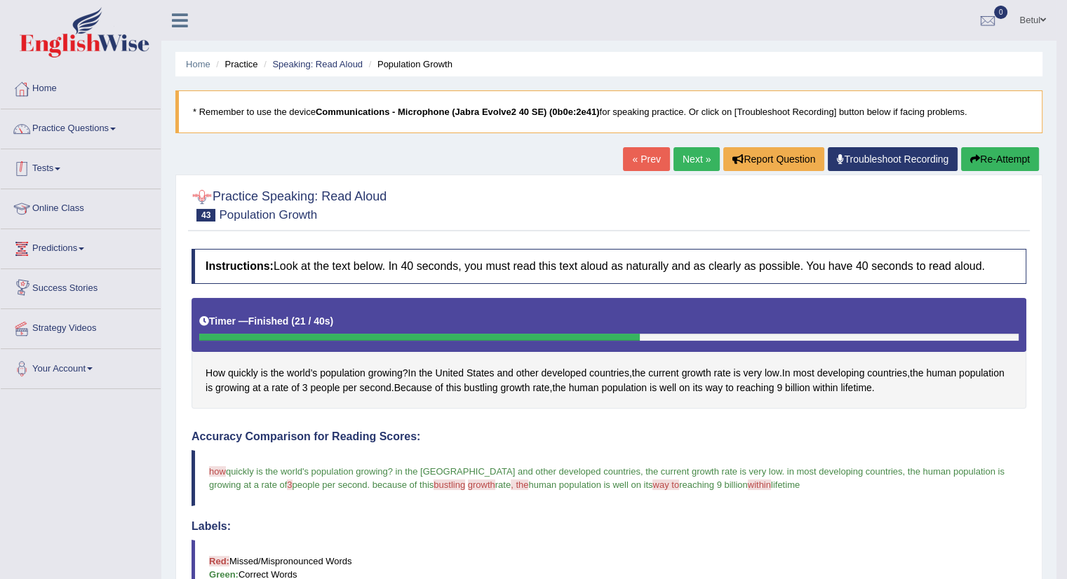
click at [36, 164] on link "Tests" at bounding box center [81, 166] width 160 height 35
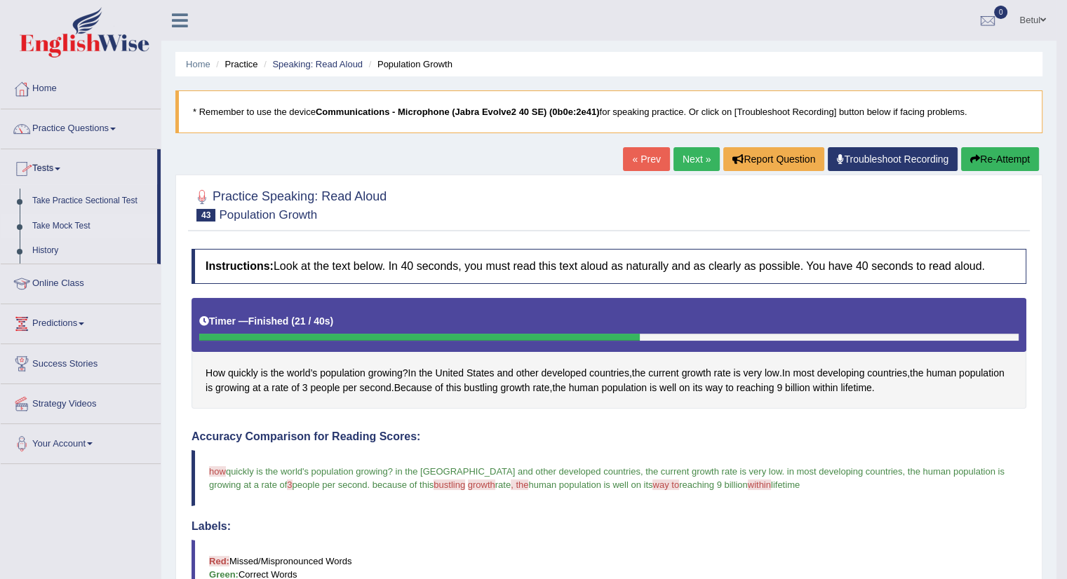
click at [71, 226] on link "Take Mock Test" at bounding box center [91, 226] width 131 height 25
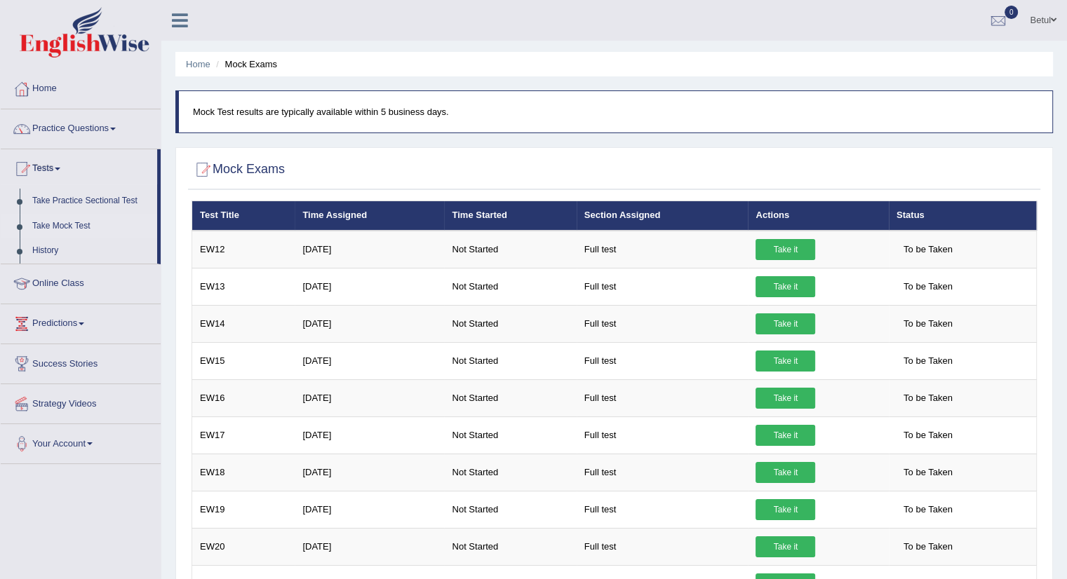
scroll to position [70, 0]
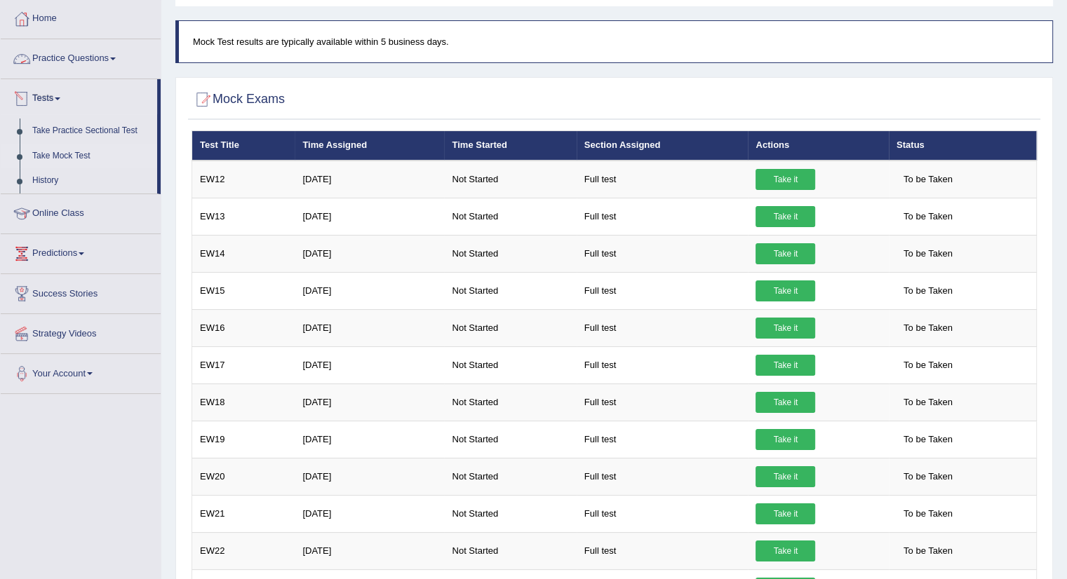
click at [67, 54] on link "Practice Questions" at bounding box center [81, 56] width 160 height 35
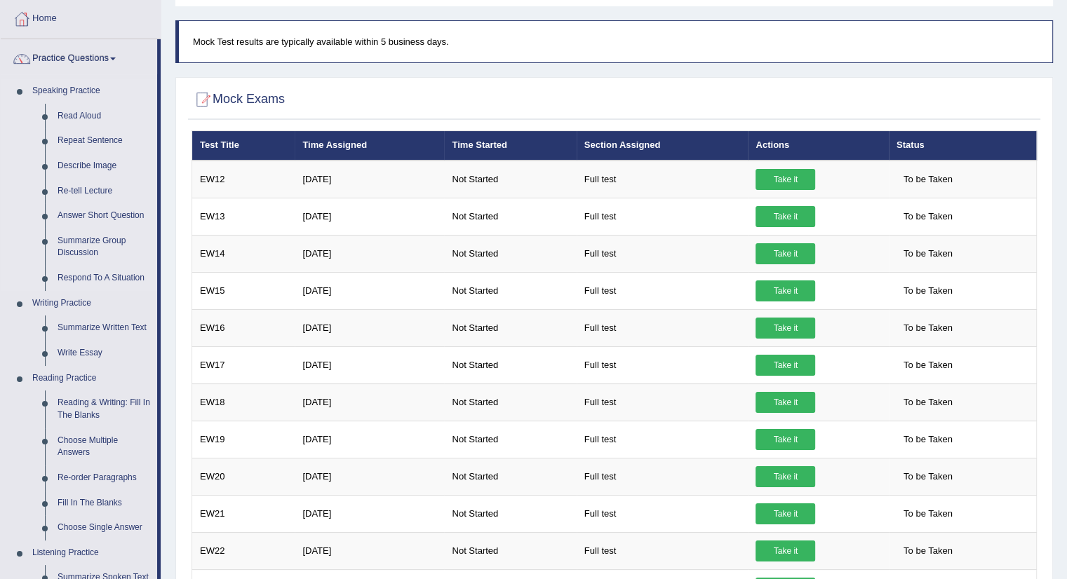
click at [83, 102] on link "Speaking Practice" at bounding box center [91, 91] width 131 height 25
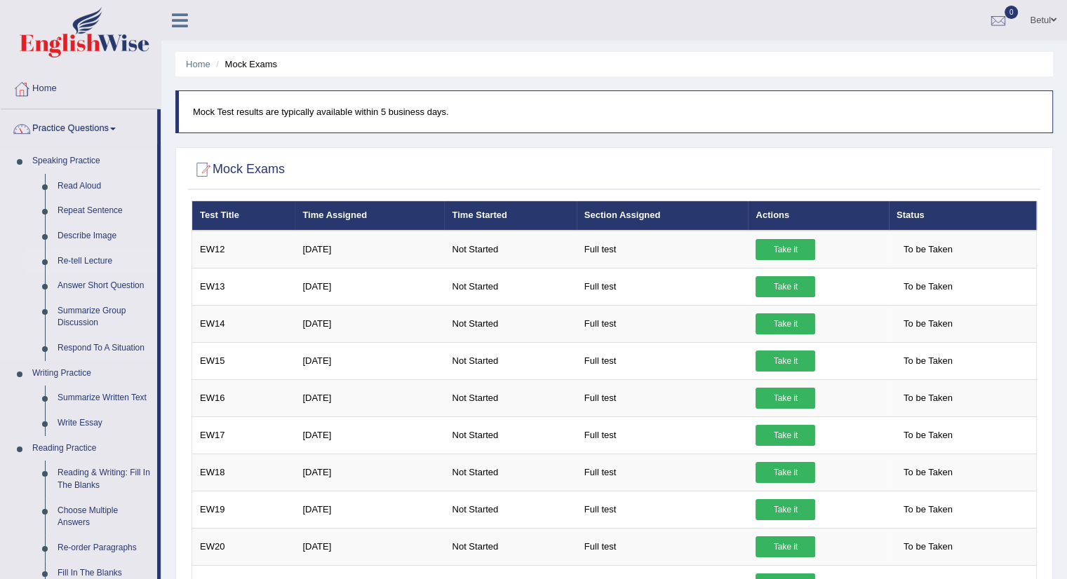
click at [90, 264] on link "Re-tell Lecture" at bounding box center [104, 261] width 106 height 25
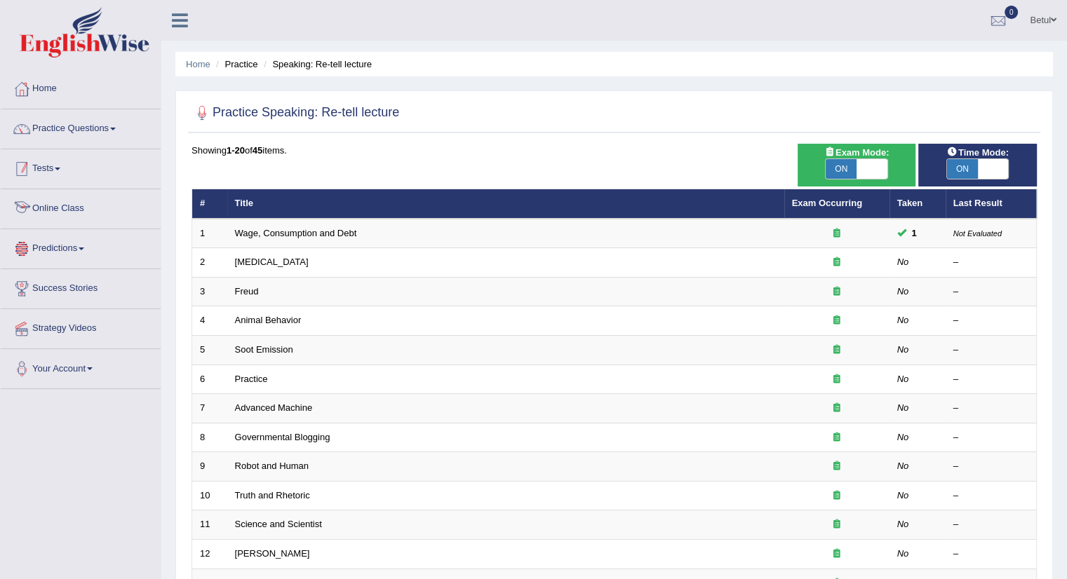
click at [44, 165] on link "Tests" at bounding box center [81, 166] width 160 height 35
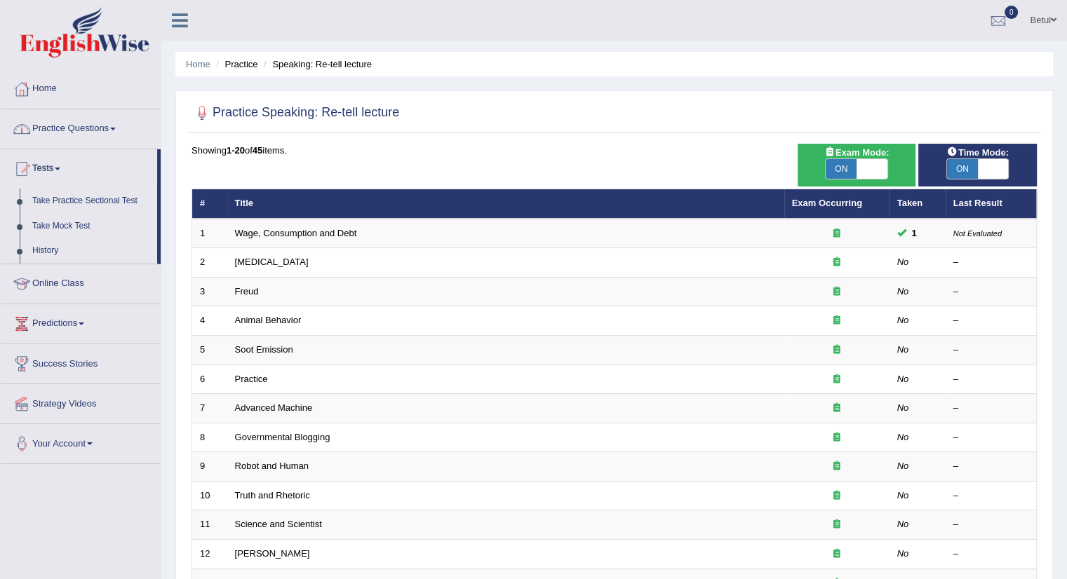
click at [76, 128] on link "Practice Questions" at bounding box center [81, 126] width 160 height 35
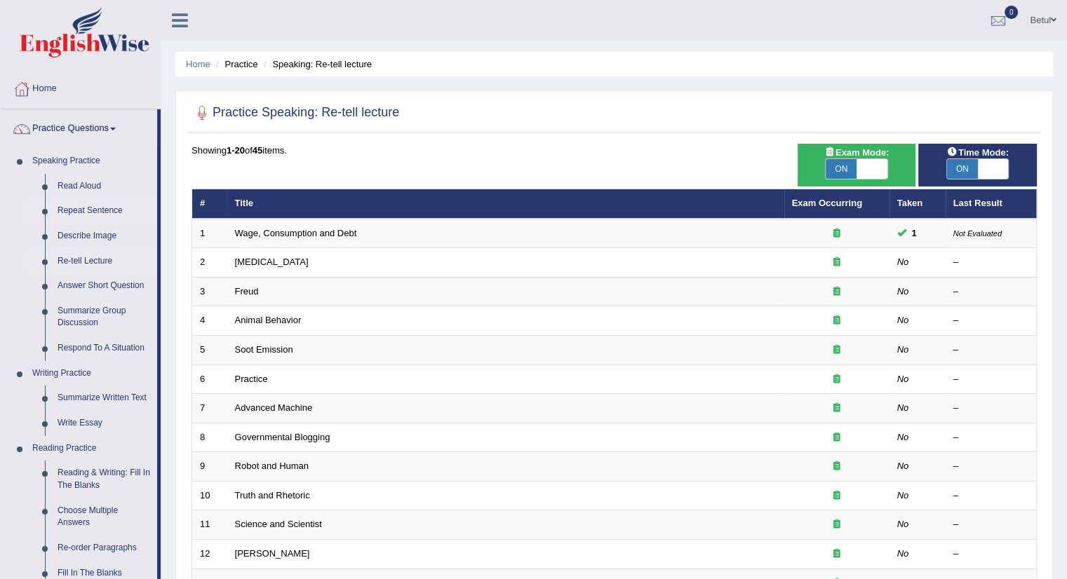
click at [89, 209] on link "Repeat Sentence" at bounding box center [104, 210] width 106 height 25
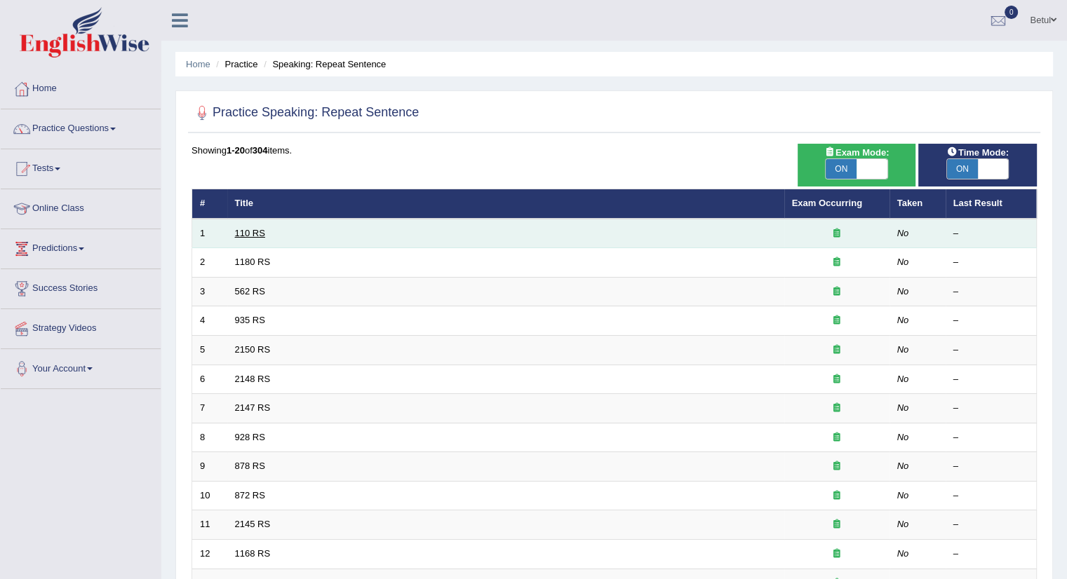
click at [254, 234] on link "110 RS" at bounding box center [250, 233] width 30 height 11
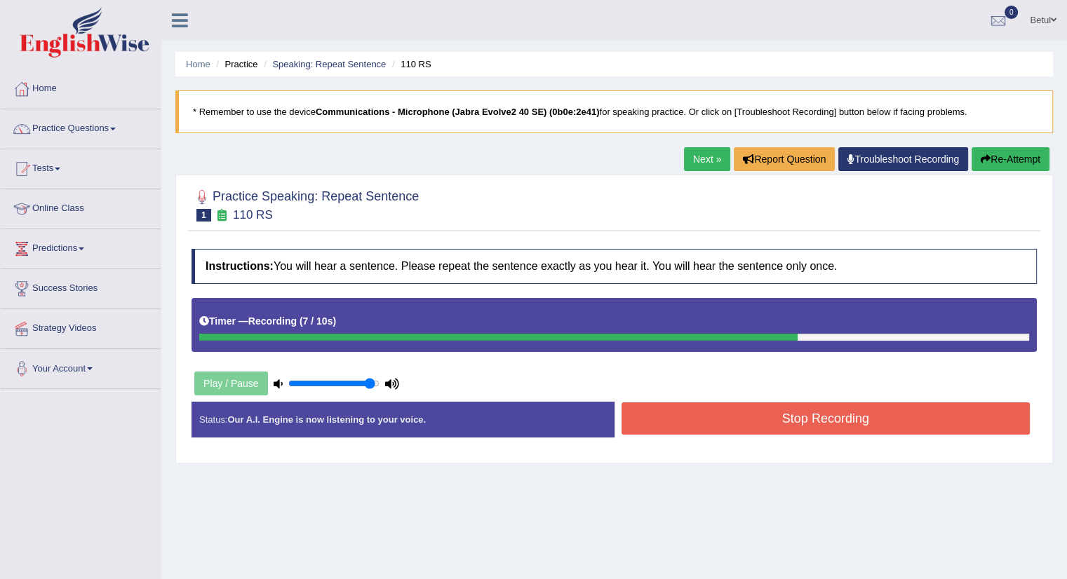
click at [742, 410] on button "Stop Recording" at bounding box center [825, 419] width 409 height 32
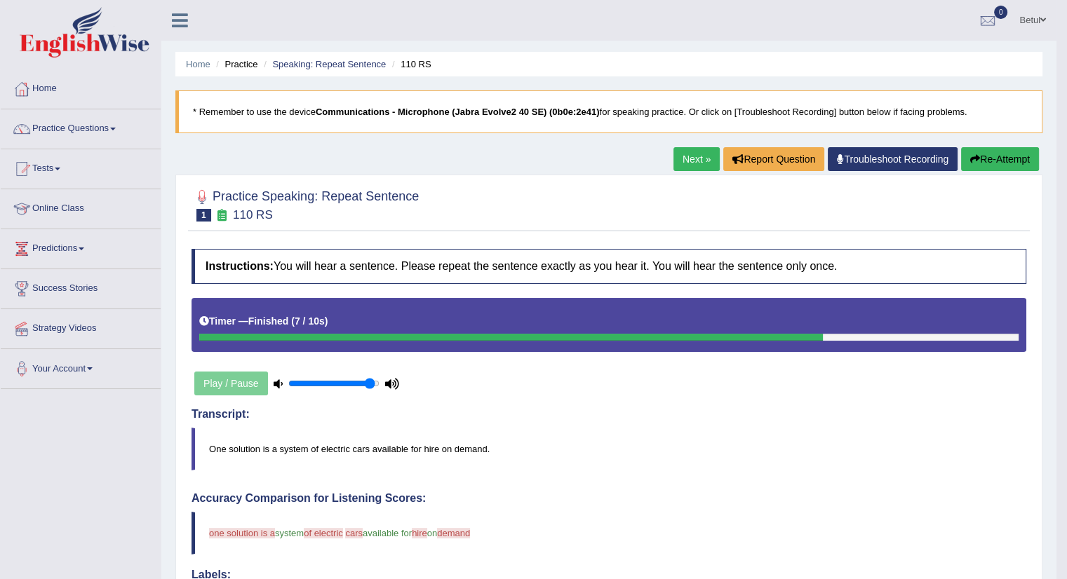
click at [699, 159] on link "Next »" at bounding box center [696, 159] width 46 height 24
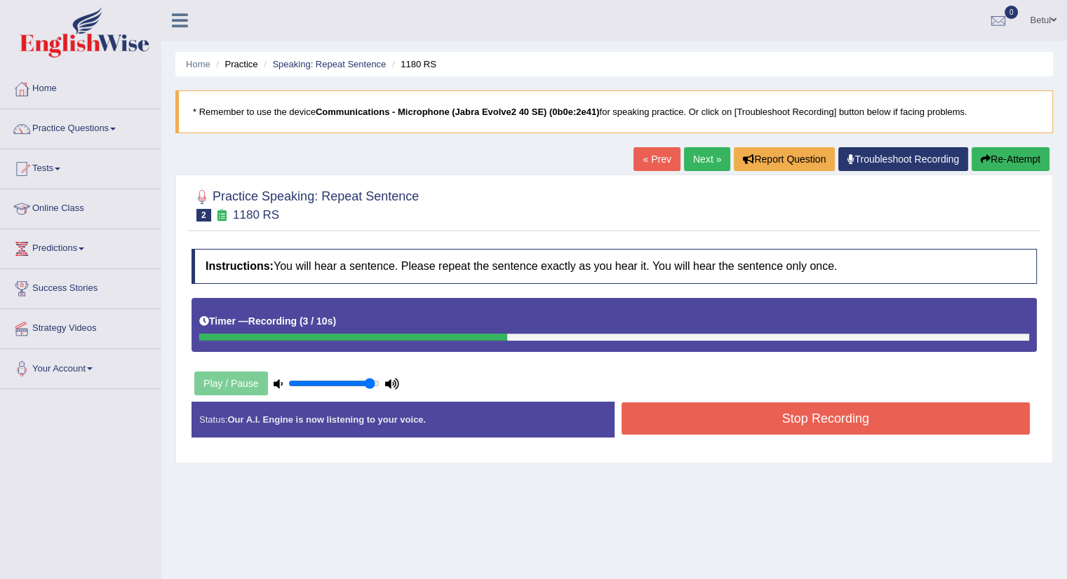
click at [745, 408] on button "Stop Recording" at bounding box center [825, 419] width 409 height 32
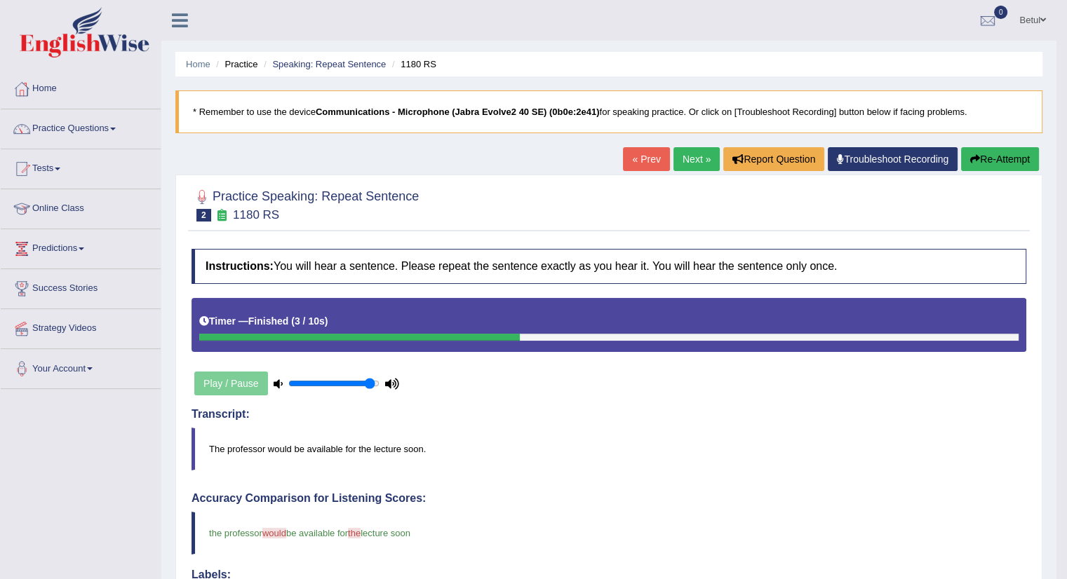
click at [712, 149] on link "Next »" at bounding box center [696, 159] width 46 height 24
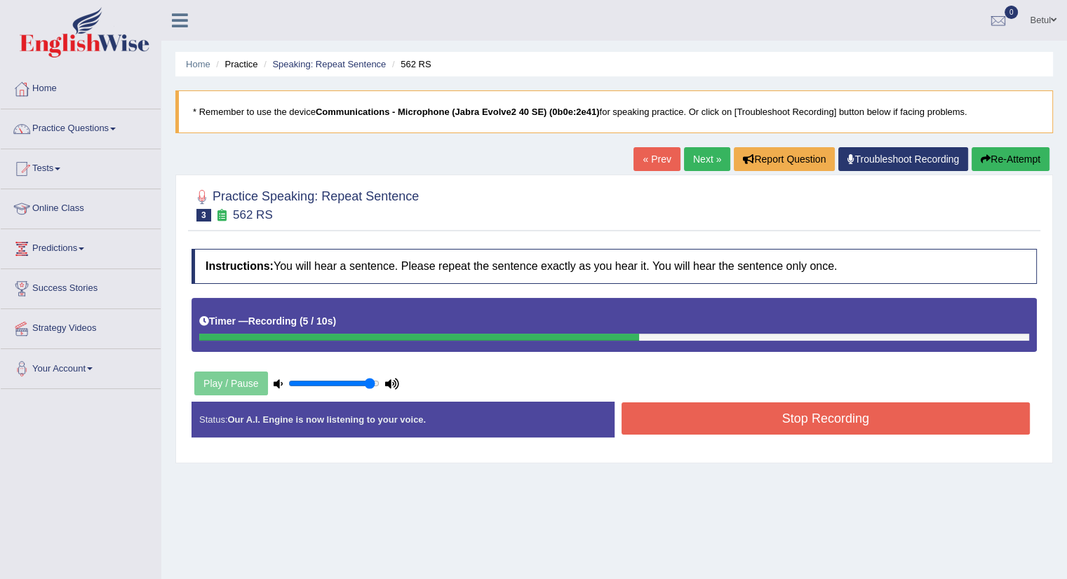
click at [739, 405] on button "Stop Recording" at bounding box center [825, 419] width 409 height 32
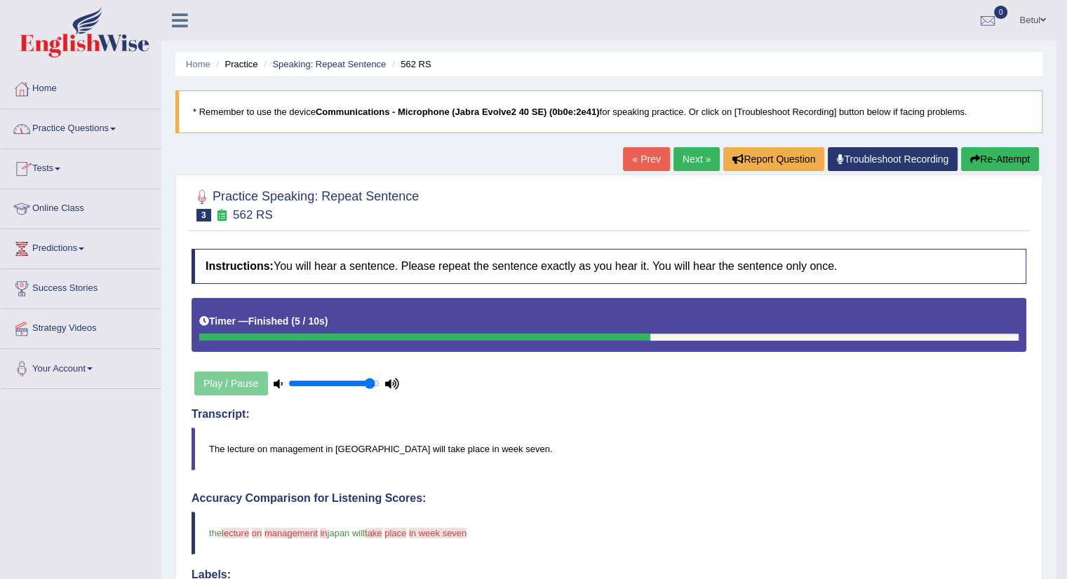
click at [49, 138] on link "Practice Questions" at bounding box center [81, 126] width 160 height 35
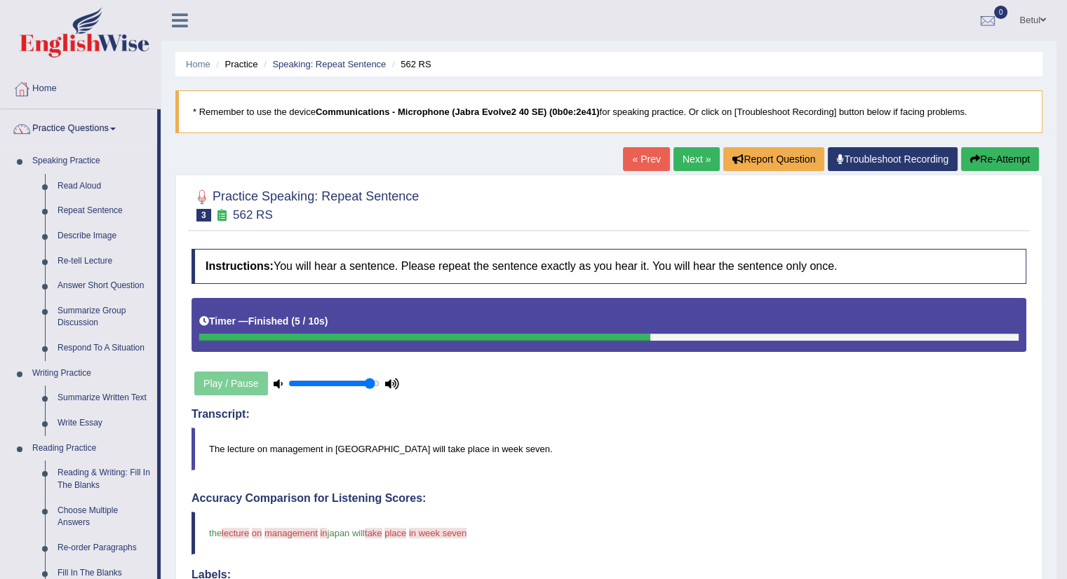
click at [49, 138] on link "Practice Questions" at bounding box center [79, 126] width 156 height 35
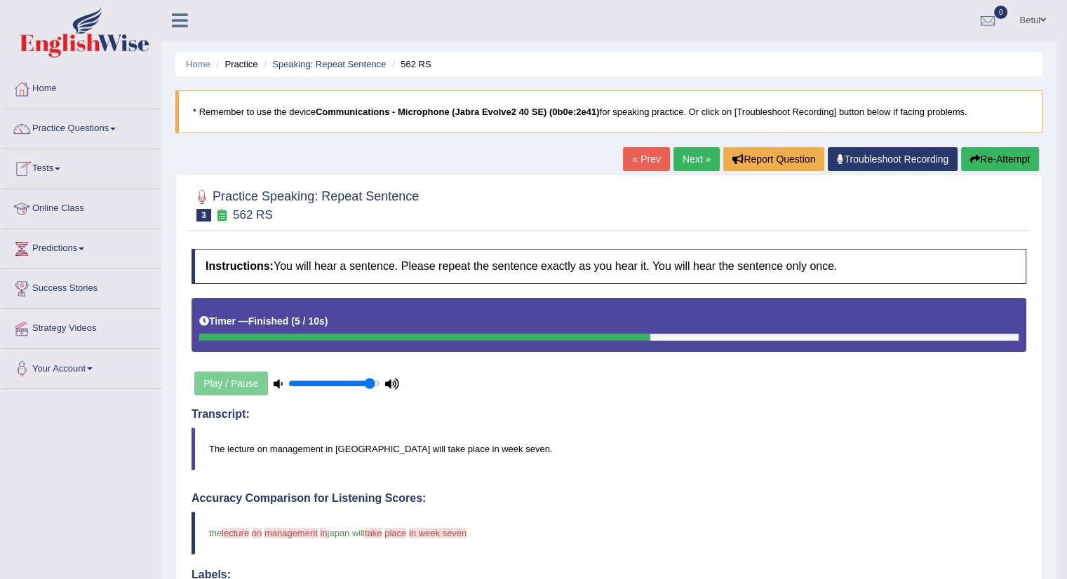
click at [52, 150] on link "Tests" at bounding box center [81, 166] width 160 height 35
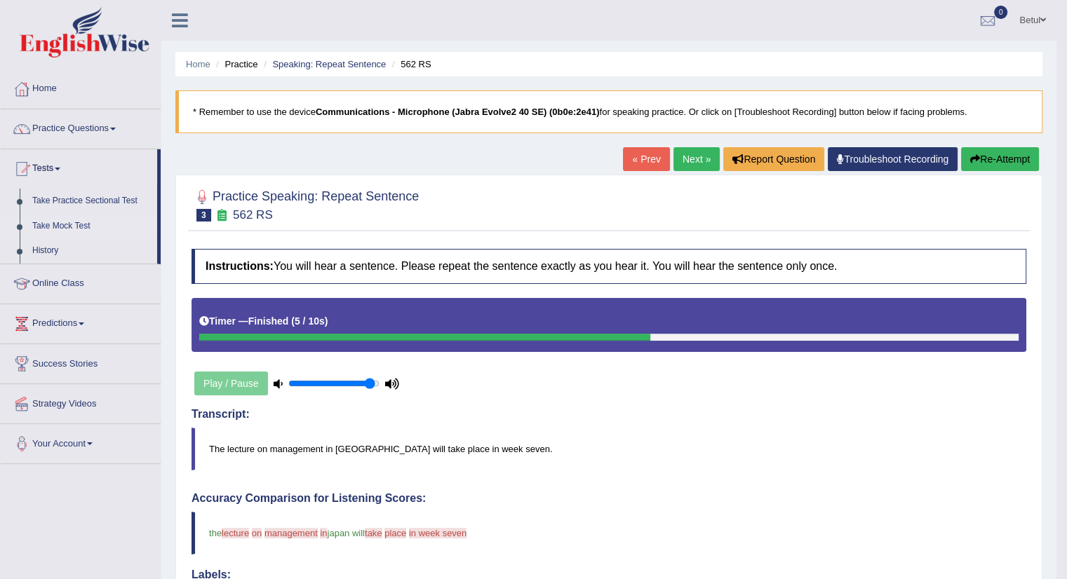
click at [59, 222] on link "Take Mock Test" at bounding box center [91, 226] width 131 height 25
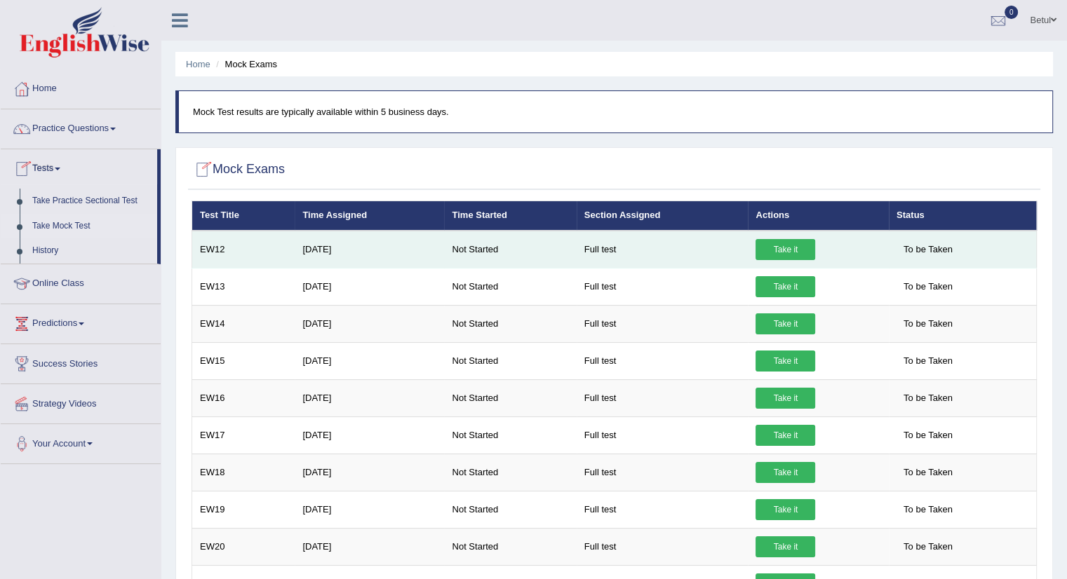
click at [800, 242] on link "Take it" at bounding box center [785, 249] width 60 height 21
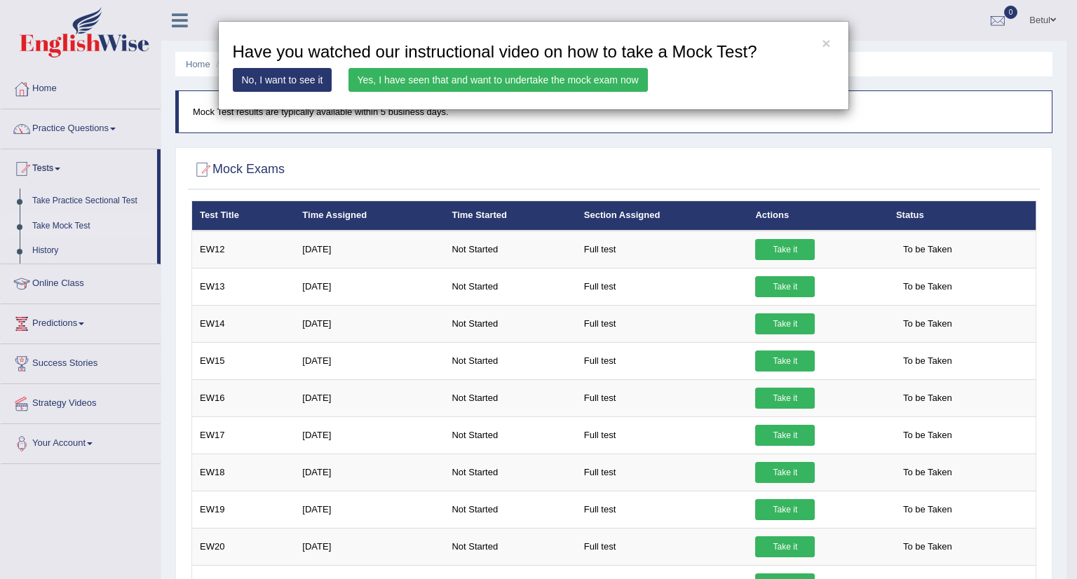
click at [592, 83] on link "Yes, I have seen that and want to undertake the mock exam now" at bounding box center [498, 80] width 299 height 24
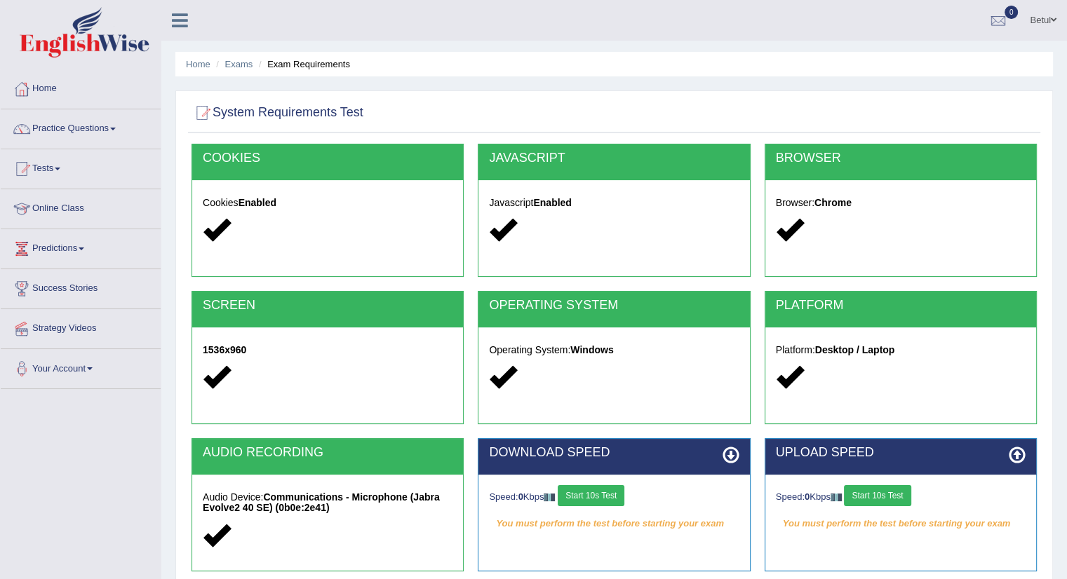
click at [589, 495] on button "Start 10s Test" at bounding box center [591, 495] width 67 height 21
click at [884, 493] on button "Start 10s Test" at bounding box center [877, 495] width 67 height 21
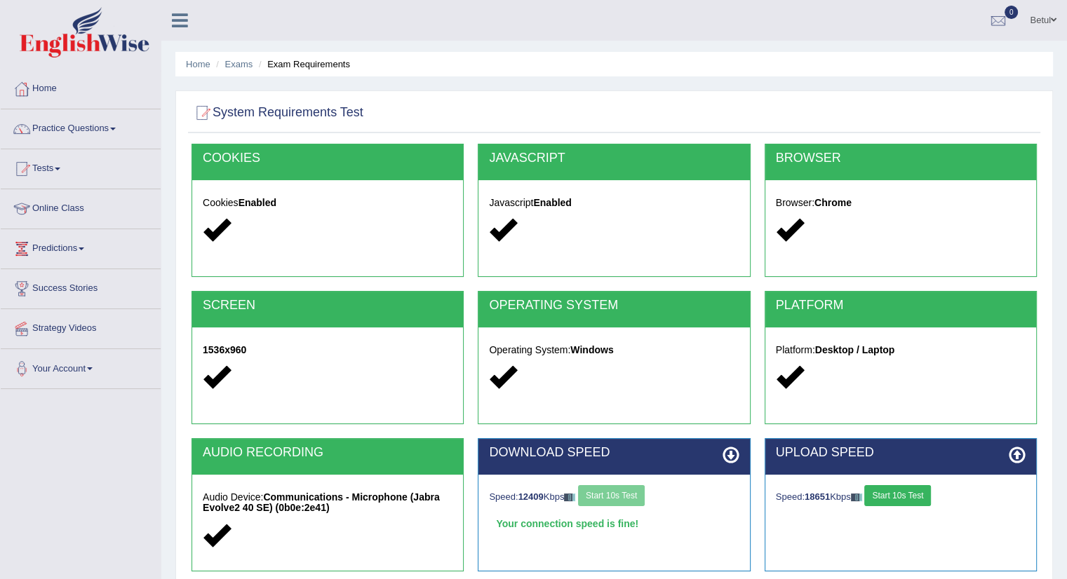
scroll to position [157, 0]
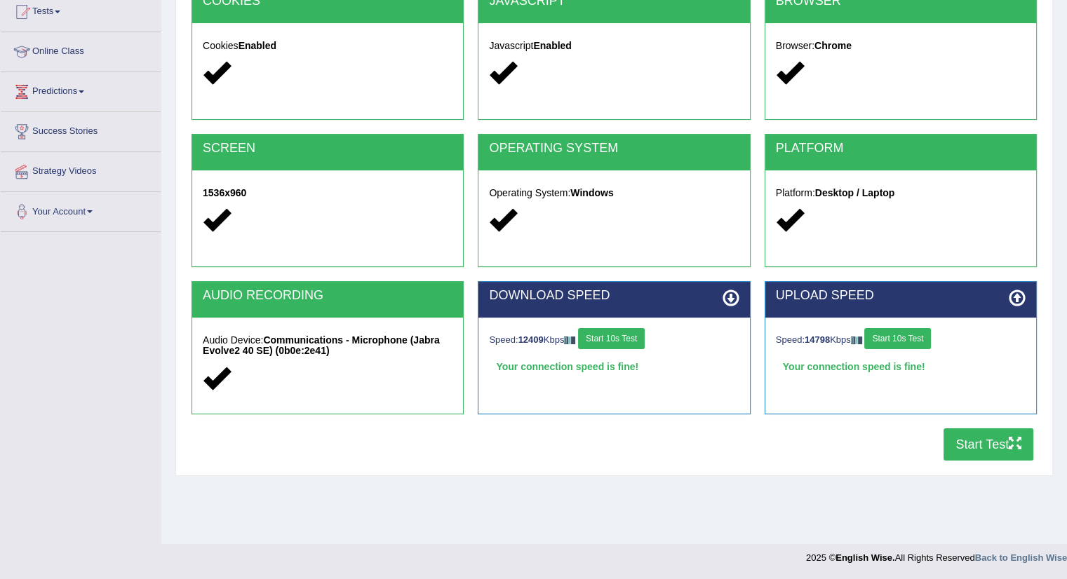
click at [997, 451] on button "Start Test" at bounding box center [988, 445] width 90 height 32
